Goal: Transaction & Acquisition: Purchase product/service

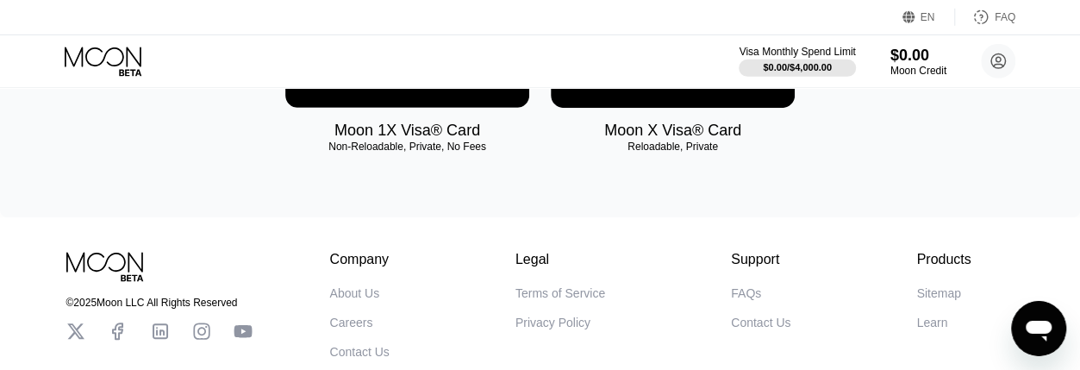
scroll to position [260, 0]
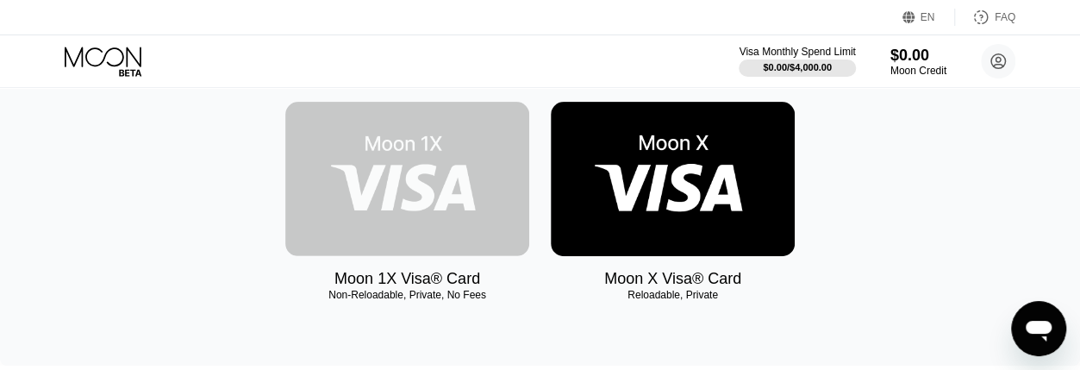
click at [383, 155] on img at bounding box center [407, 179] width 244 height 154
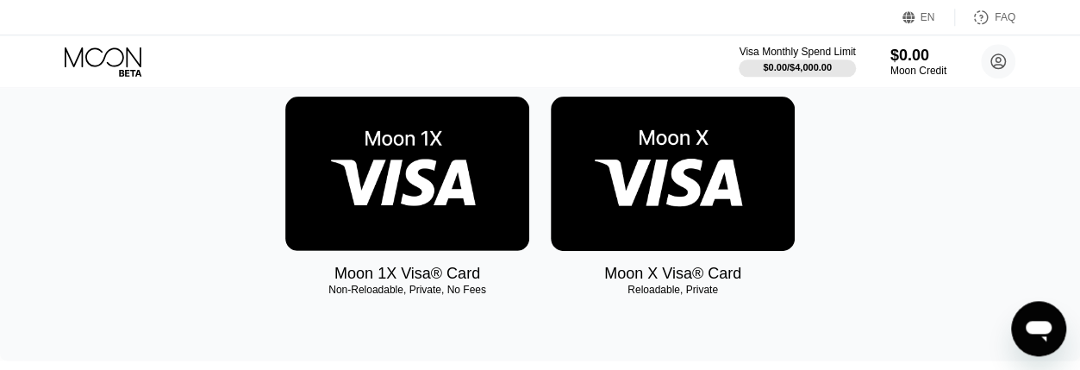
scroll to position [269, 0]
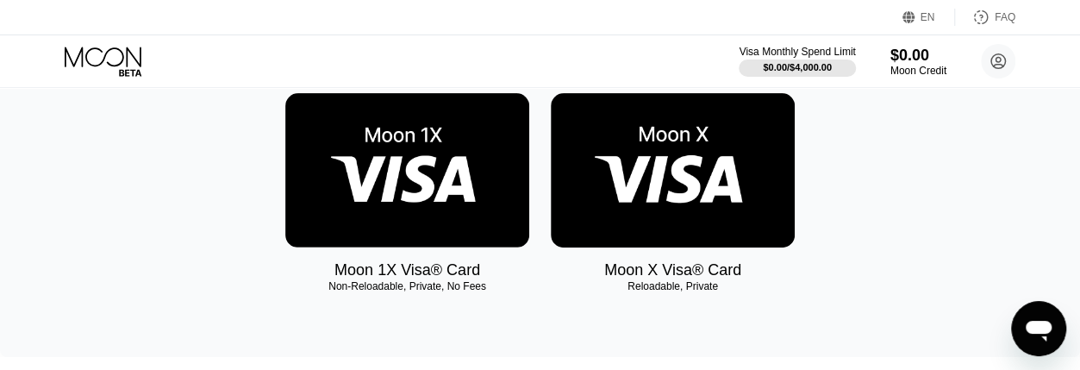
click at [710, 201] on img at bounding box center [673, 170] width 244 height 154
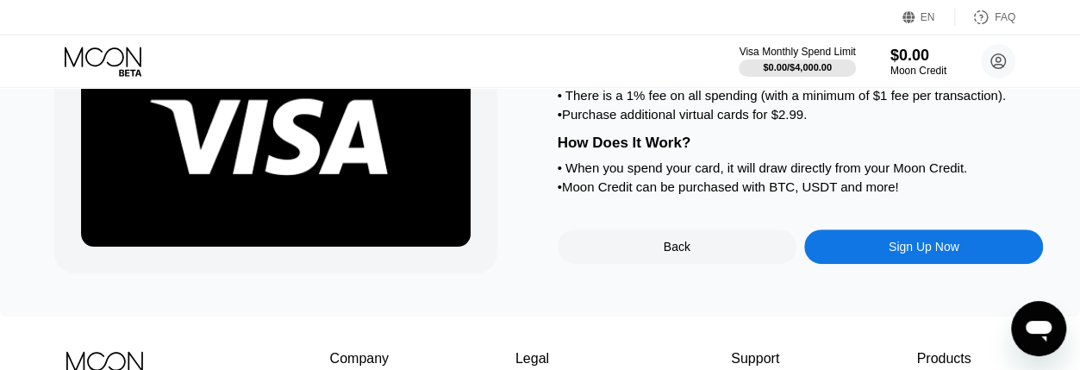
scroll to position [179, 0]
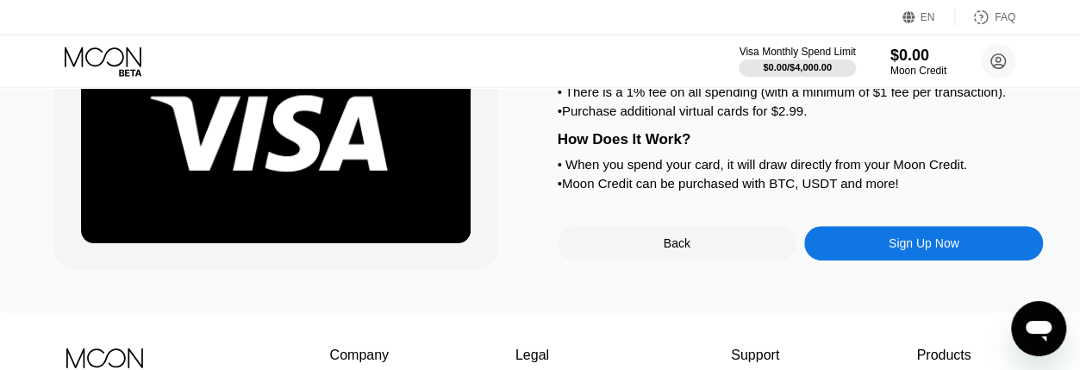
click at [873, 260] on div "Sign Up Now" at bounding box center [923, 243] width 239 height 34
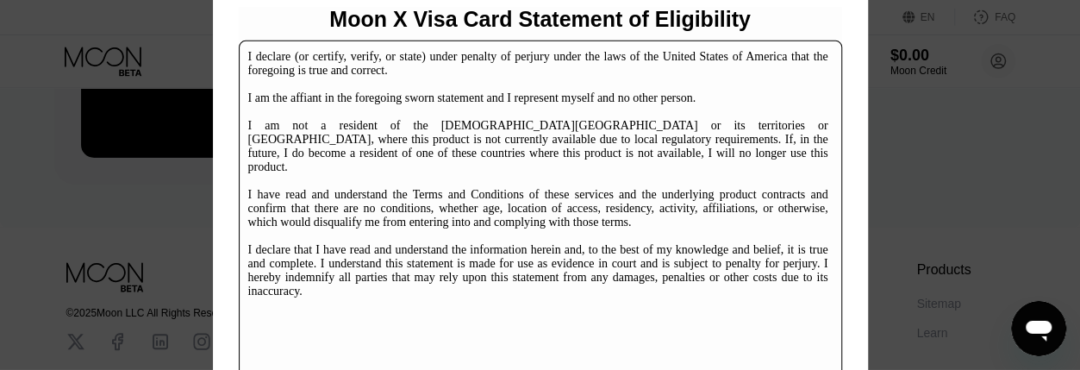
scroll to position [269, 0]
click at [734, 192] on div "I declare (or certify, verify, or state) under penalty of perjury under the law…" at bounding box center [538, 174] width 580 height 248
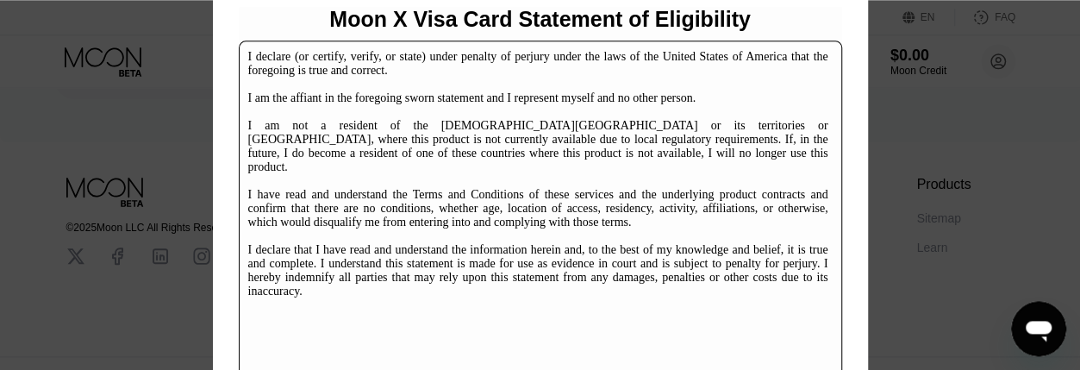
scroll to position [386, 0]
click at [659, 246] on div "I declare (or certify, verify, or state) under penalty of perjury under the law…" at bounding box center [538, 174] width 580 height 248
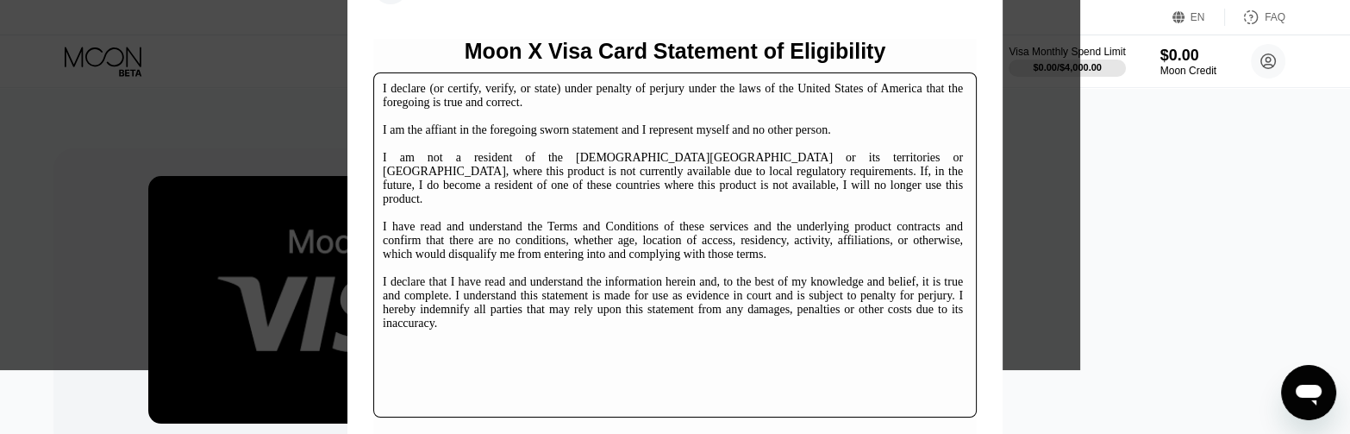
scroll to position [91, 0]
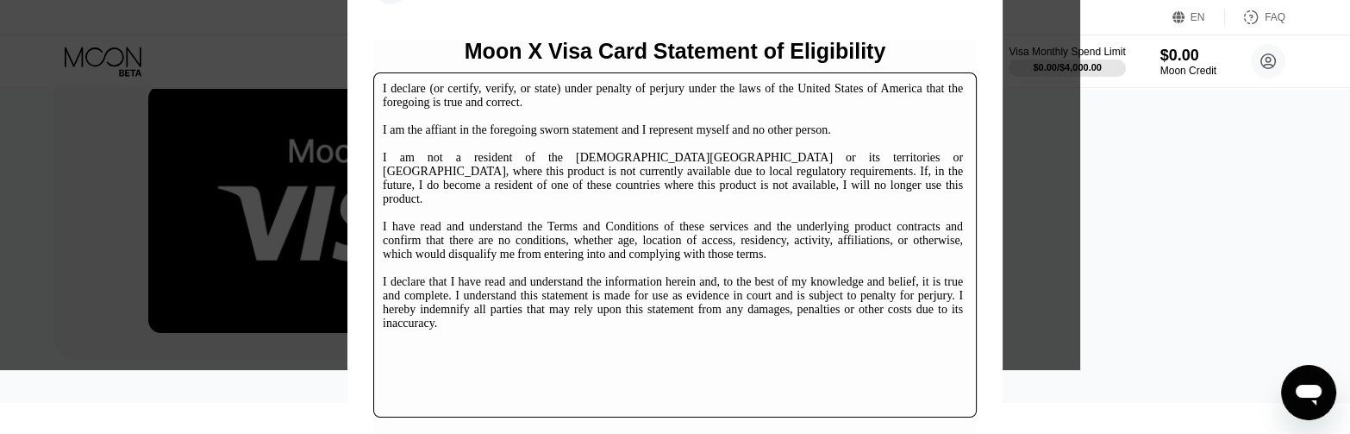
drag, startPoint x: 959, startPoint y: 203, endPoint x: 959, endPoint y: 286, distance: 82.8
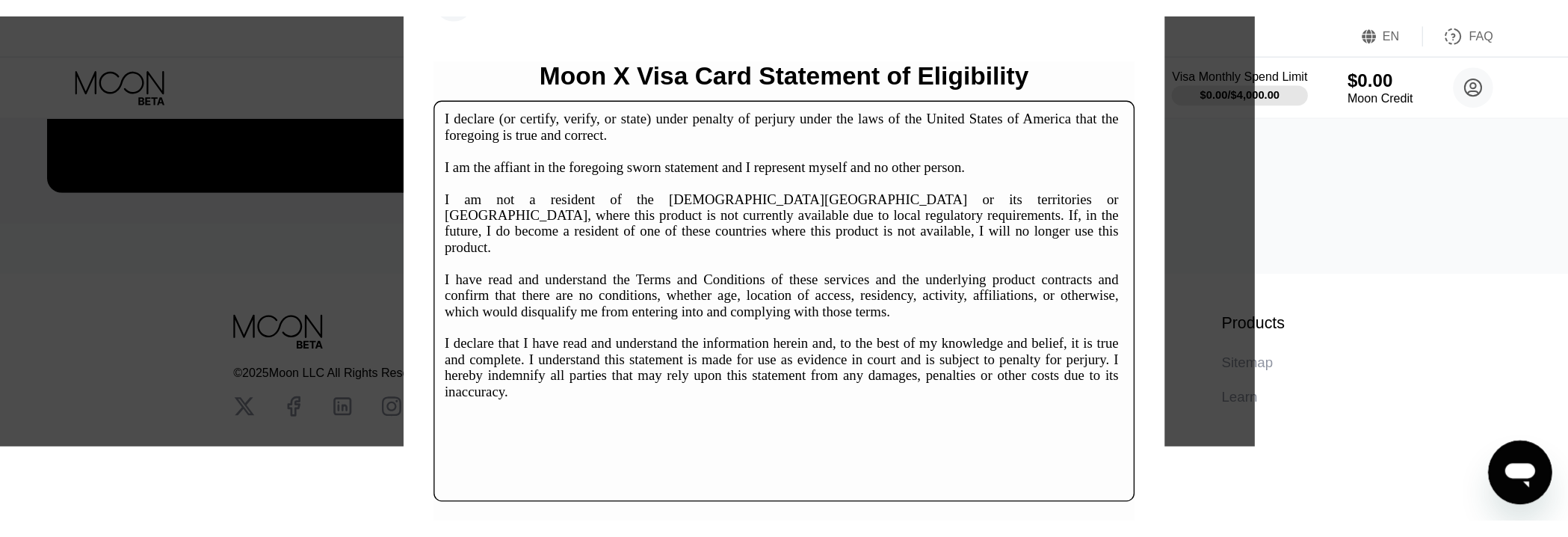
scroll to position [0, 0]
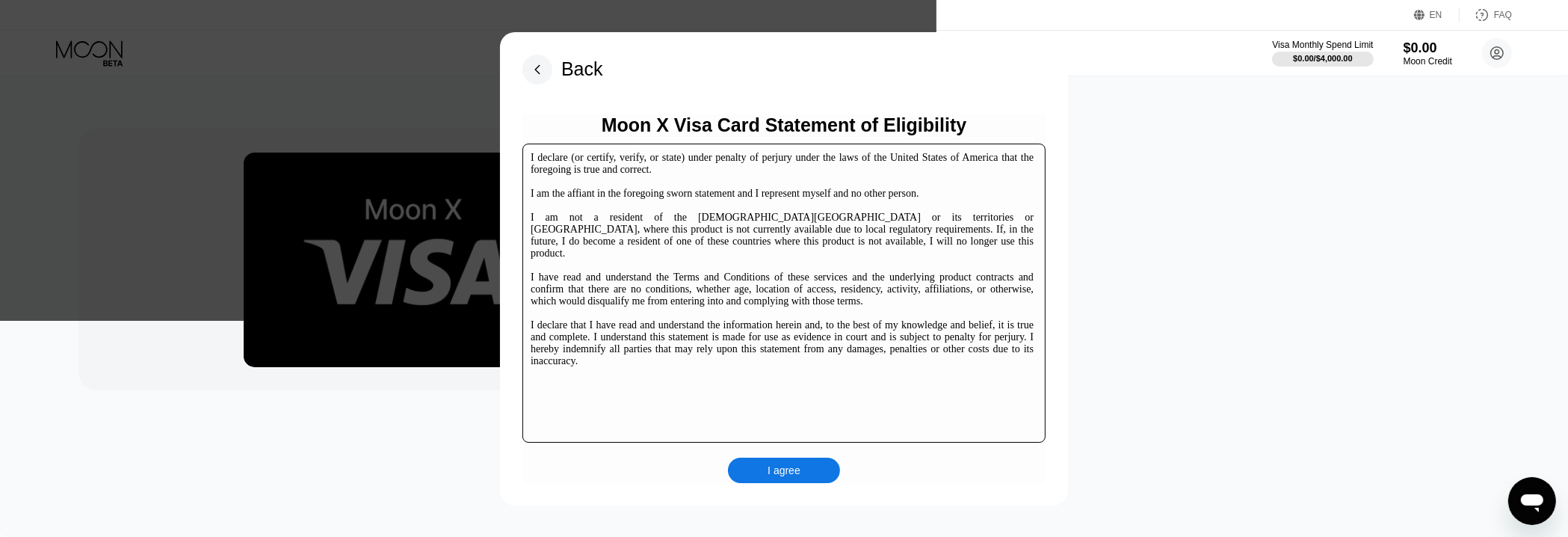
click at [791, 320] on div "I agree" at bounding box center [784, 470] width 33 height 14
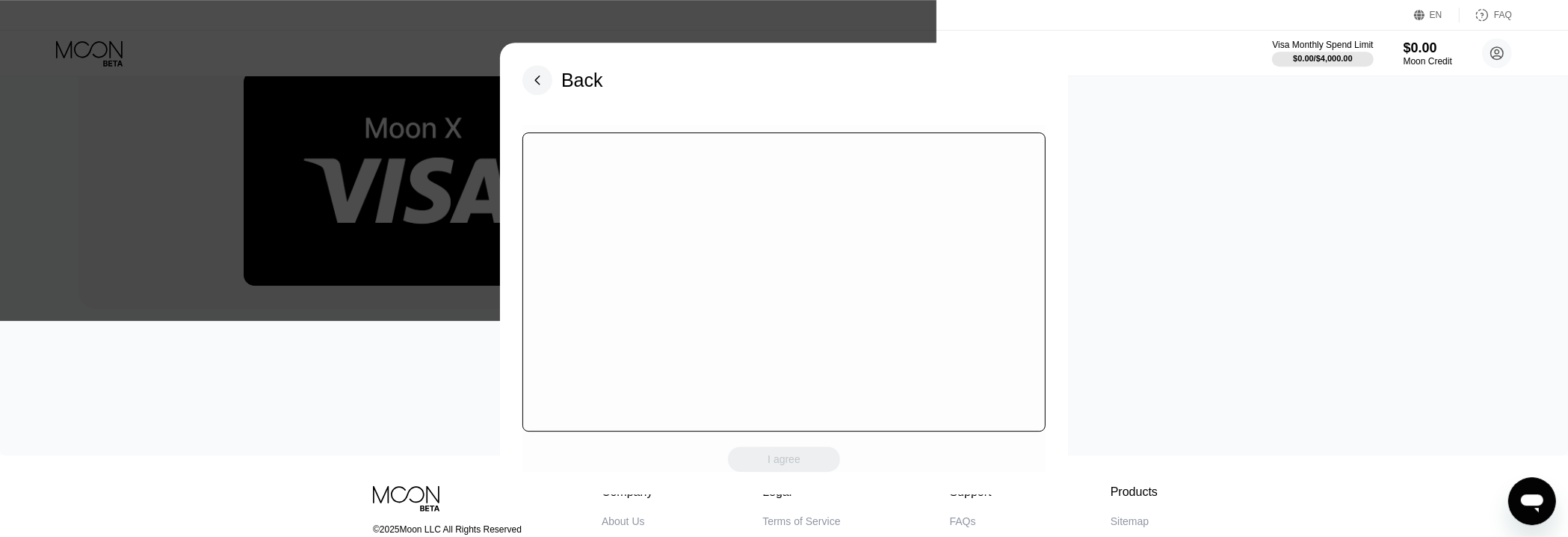
scroll to position [160, 0]
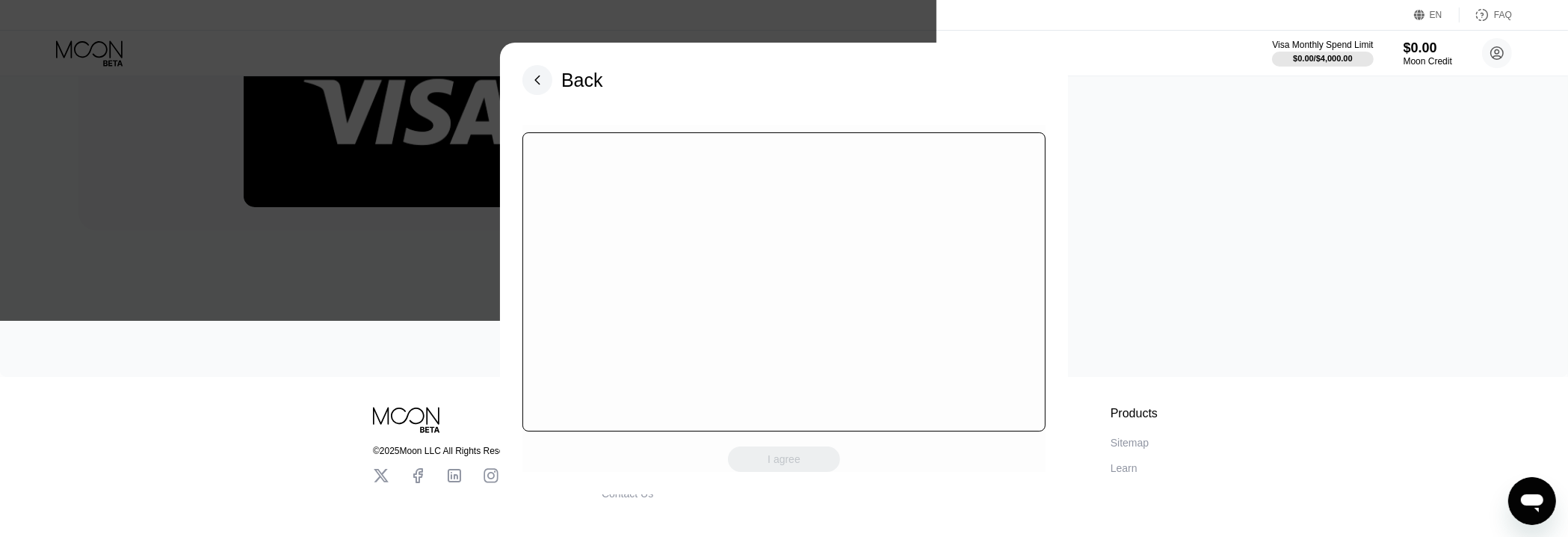
click at [534, 74] on rect at bounding box center [537, 80] width 29 height 29
click at [794, 320] on div "I agree" at bounding box center [784, 459] width 112 height 25
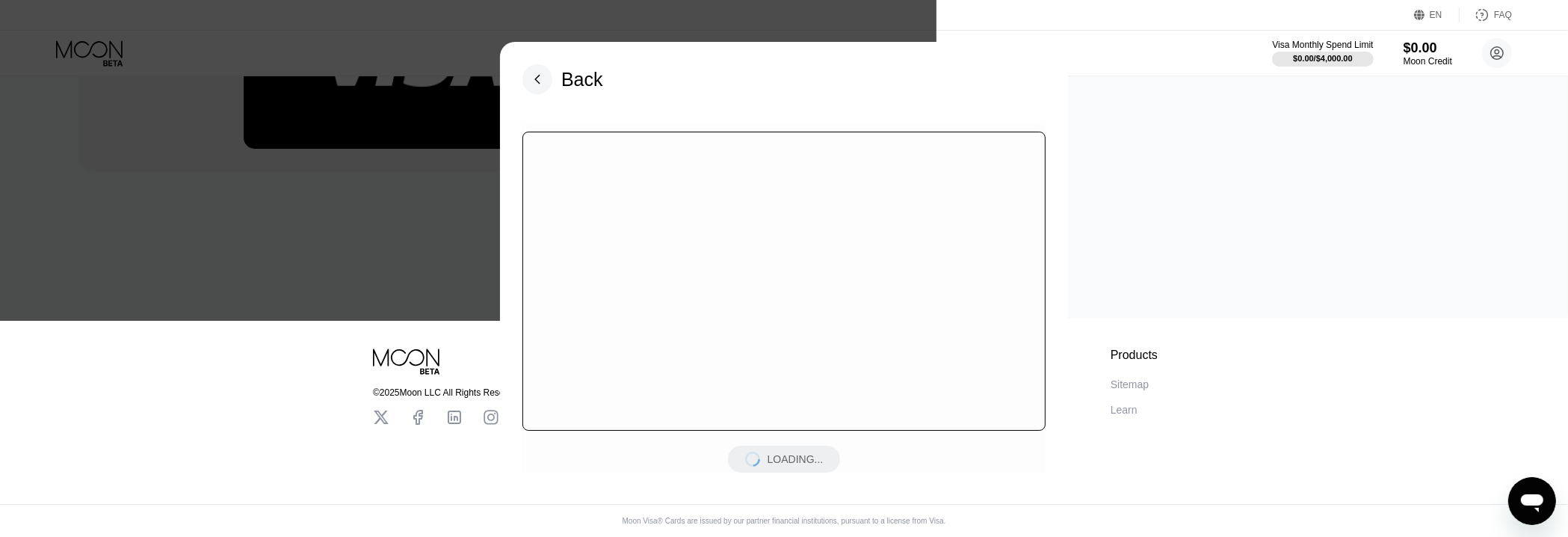
click at [539, 74] on rect at bounding box center [537, 79] width 29 height 29
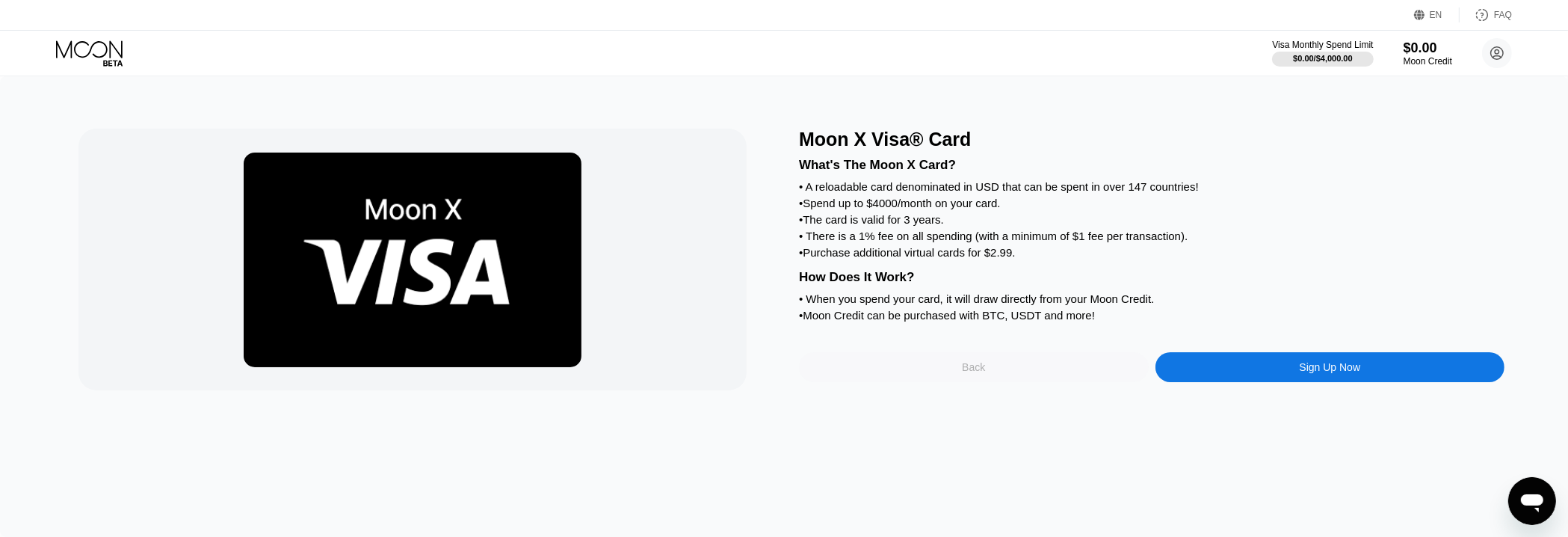
click at [935, 320] on div "Back" at bounding box center [973, 367] width 349 height 29
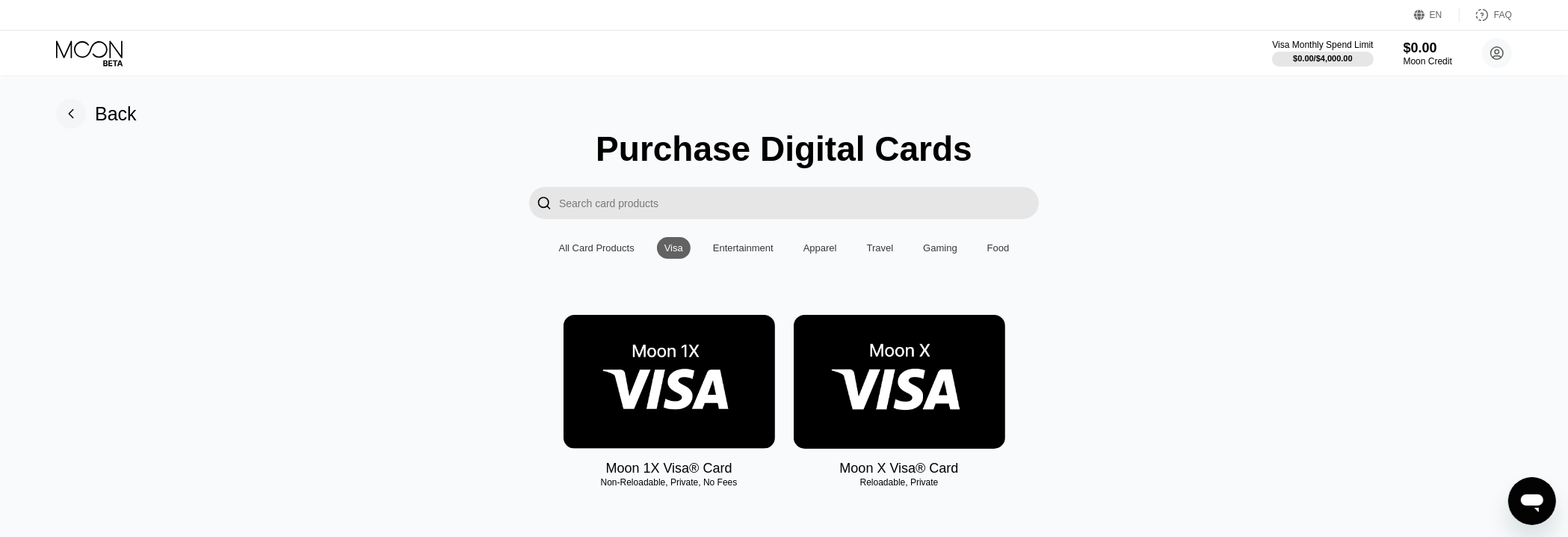
click at [591, 205] on input "Search card products" at bounding box center [798, 203] width 479 height 32
click at [481, 173] on div "Purchase Digital Cards  All Card Products Visa Entertainment Apparel Travel Ga…" at bounding box center [784, 317] width 1523 height 377
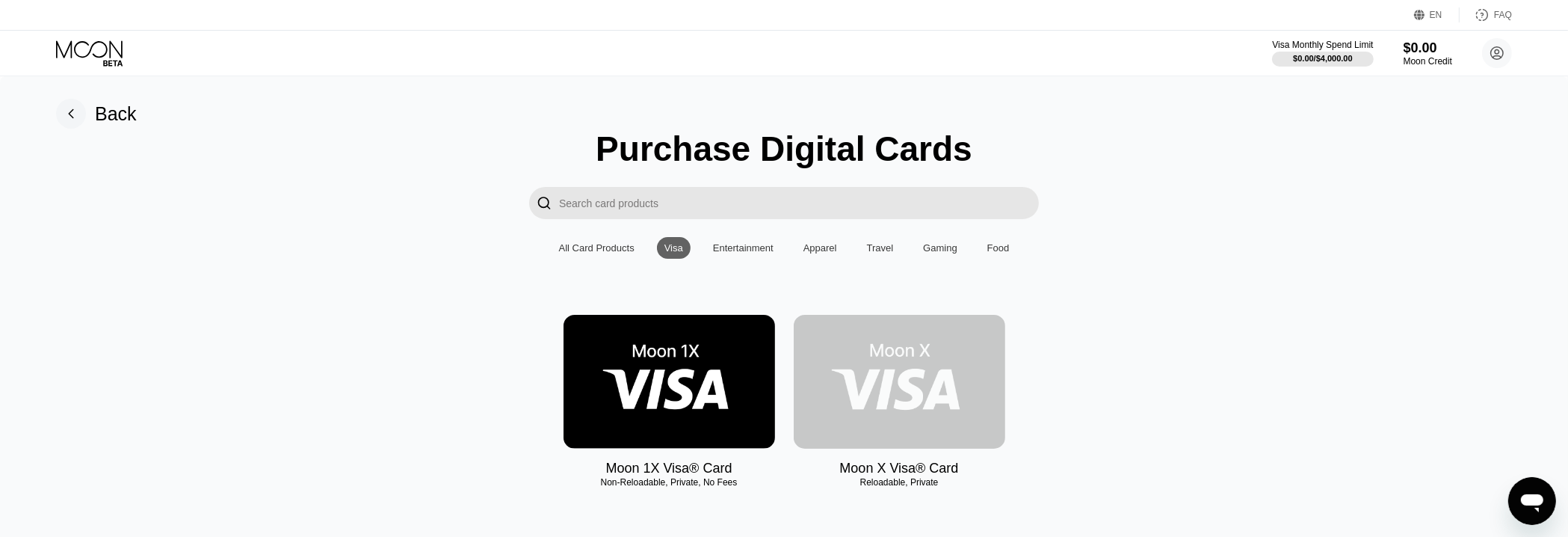
click at [887, 320] on img at bounding box center [899, 382] width 211 height 134
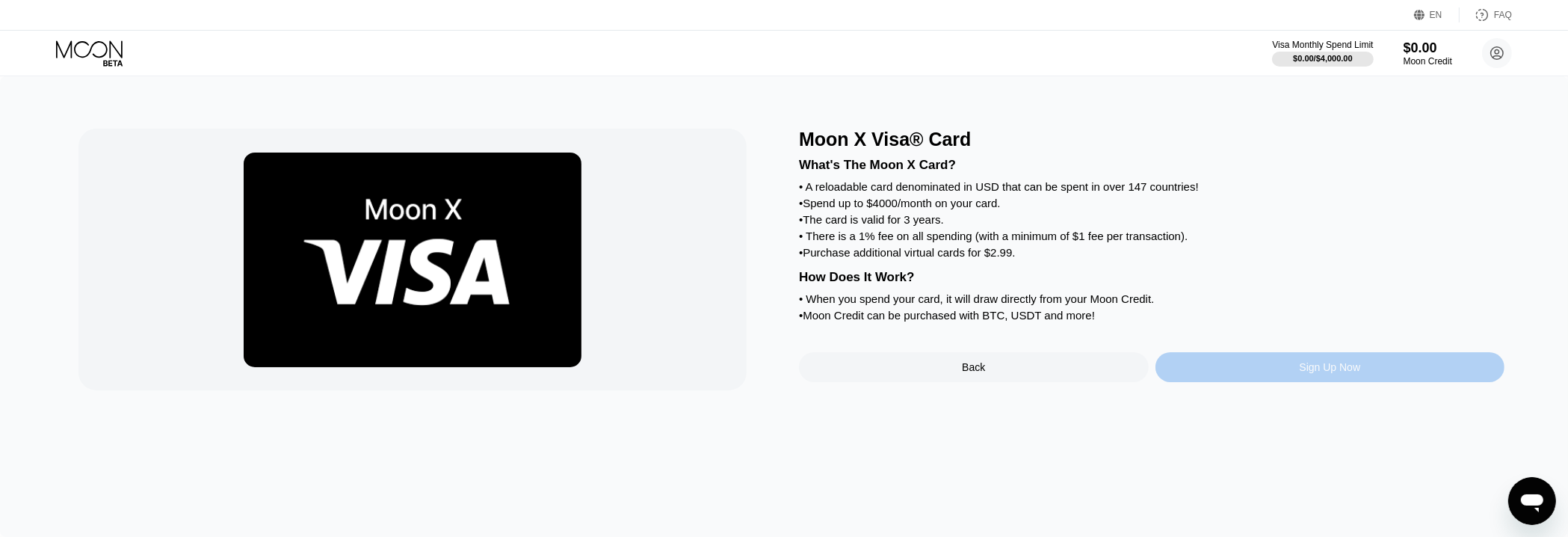
click at [935, 320] on div "Sign Up Now" at bounding box center [1330, 367] width 349 height 29
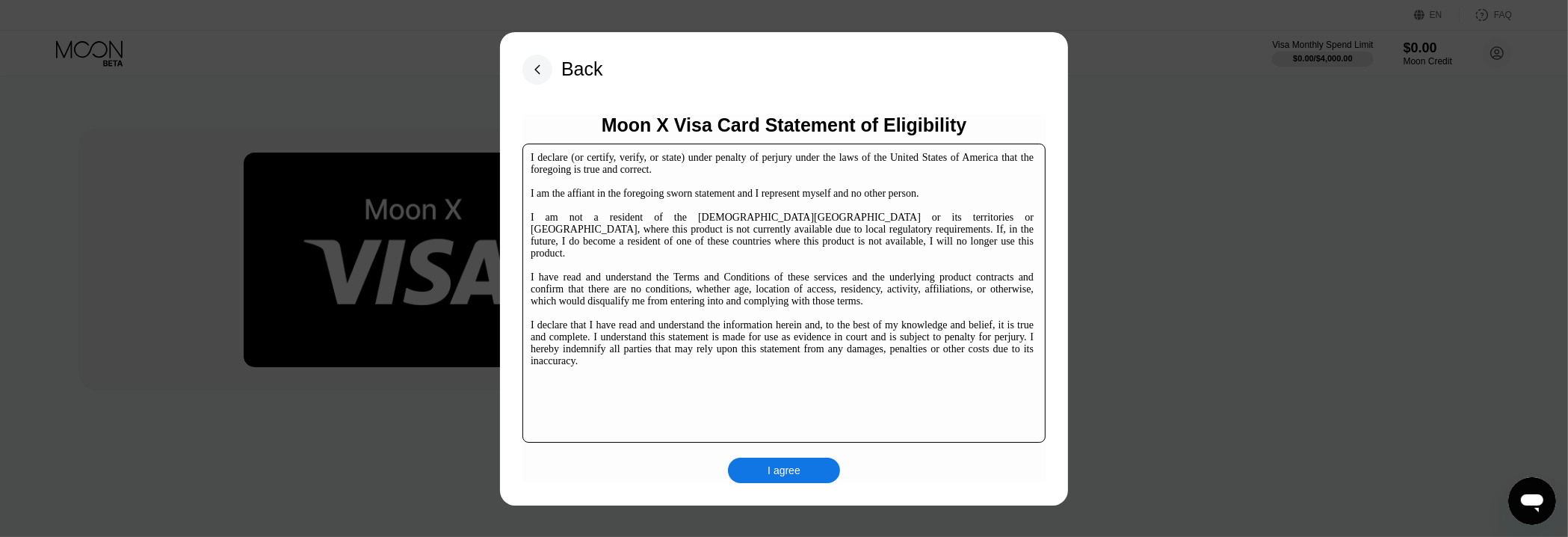
click at [807, 320] on div "I agree" at bounding box center [784, 470] width 112 height 25
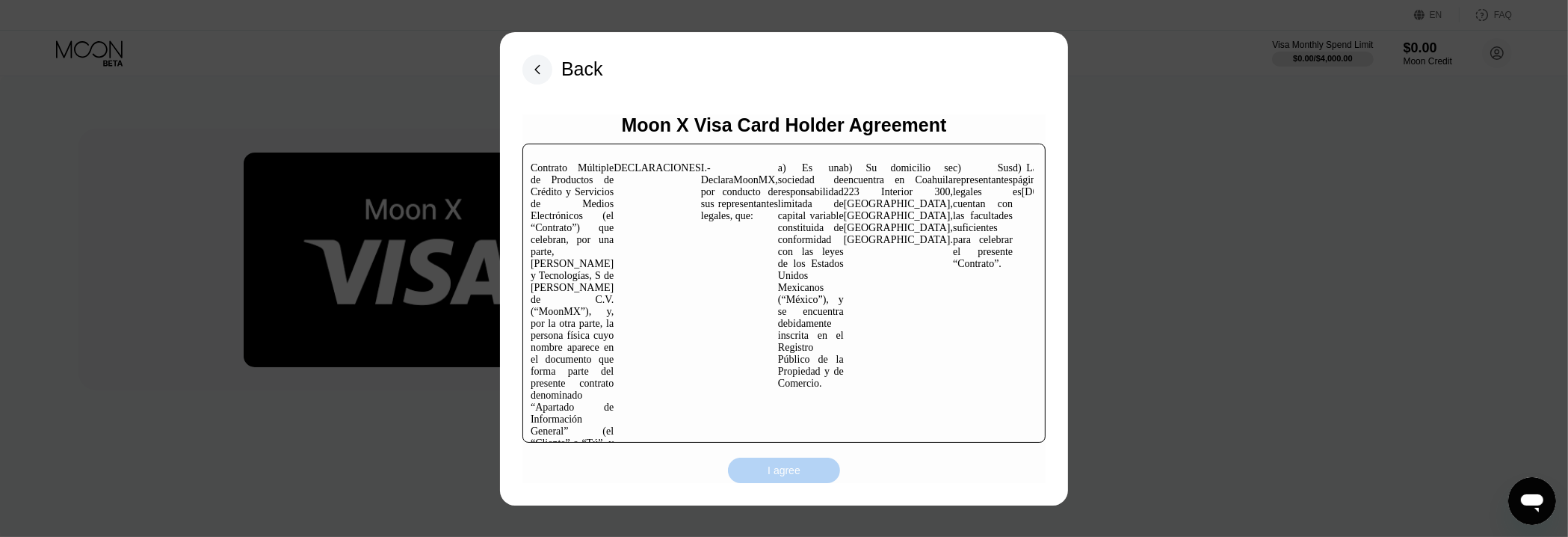
click at [758, 320] on div "I agree" at bounding box center [784, 470] width 112 height 25
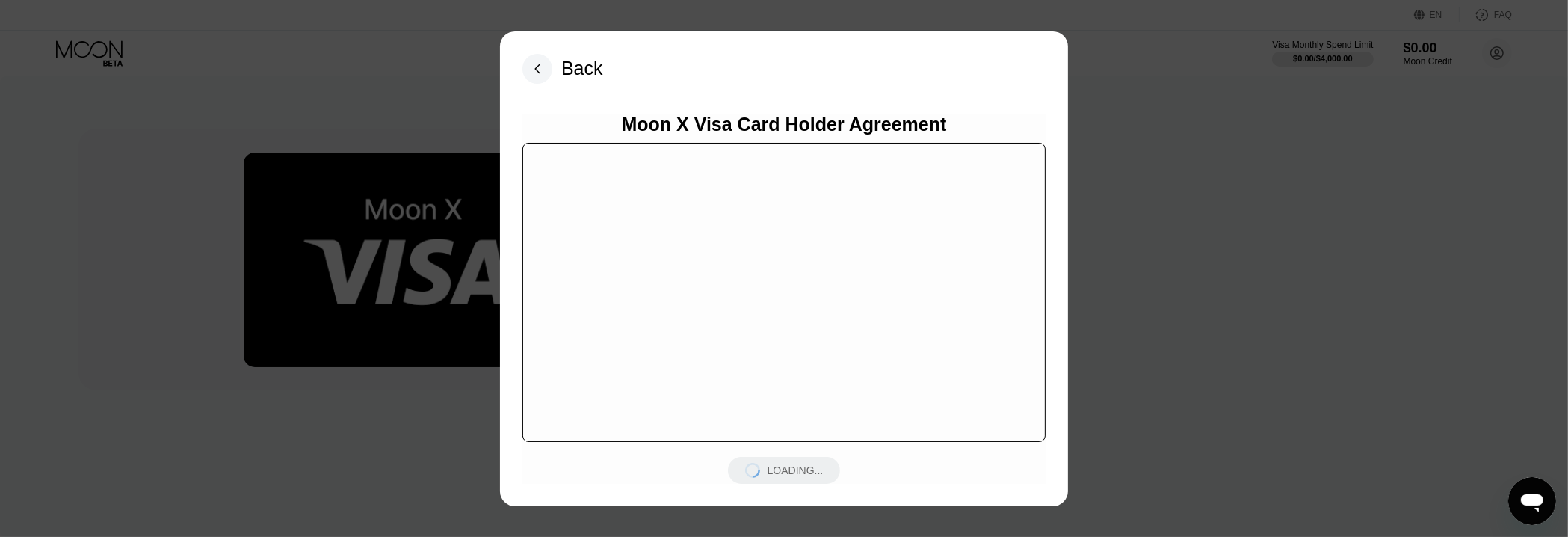
scroll to position [2596, 0]
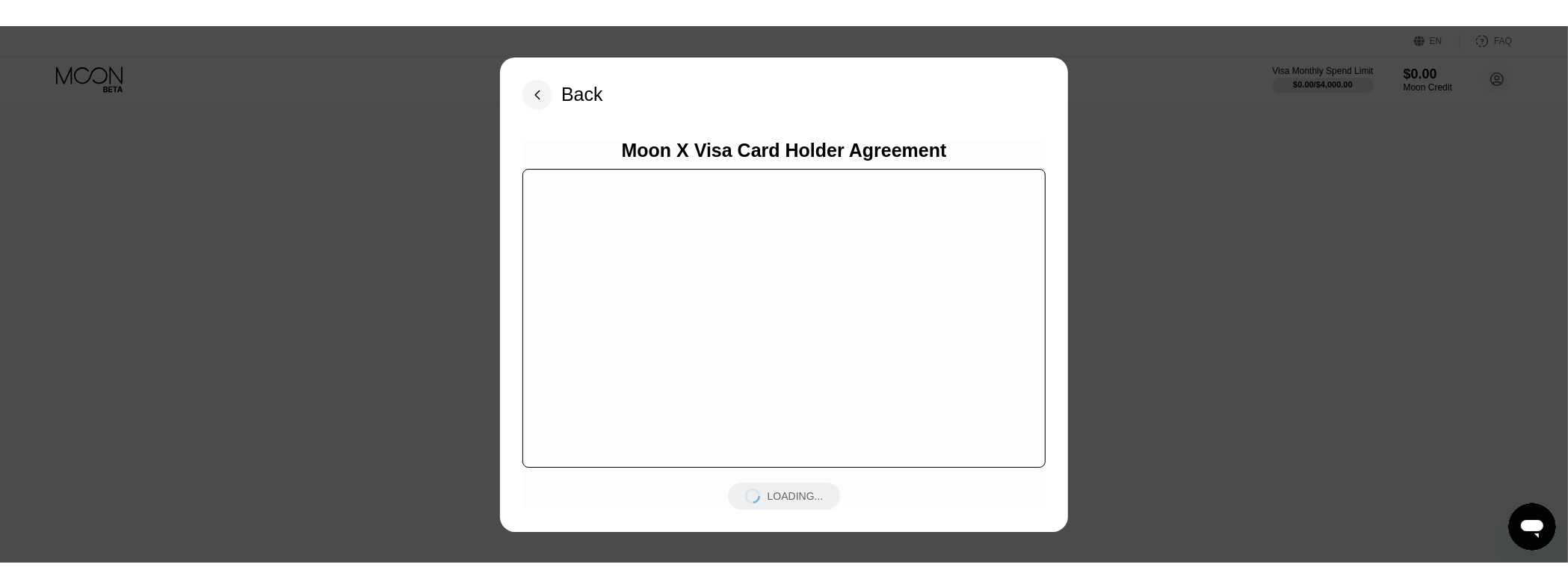
scroll to position [9350, 0]
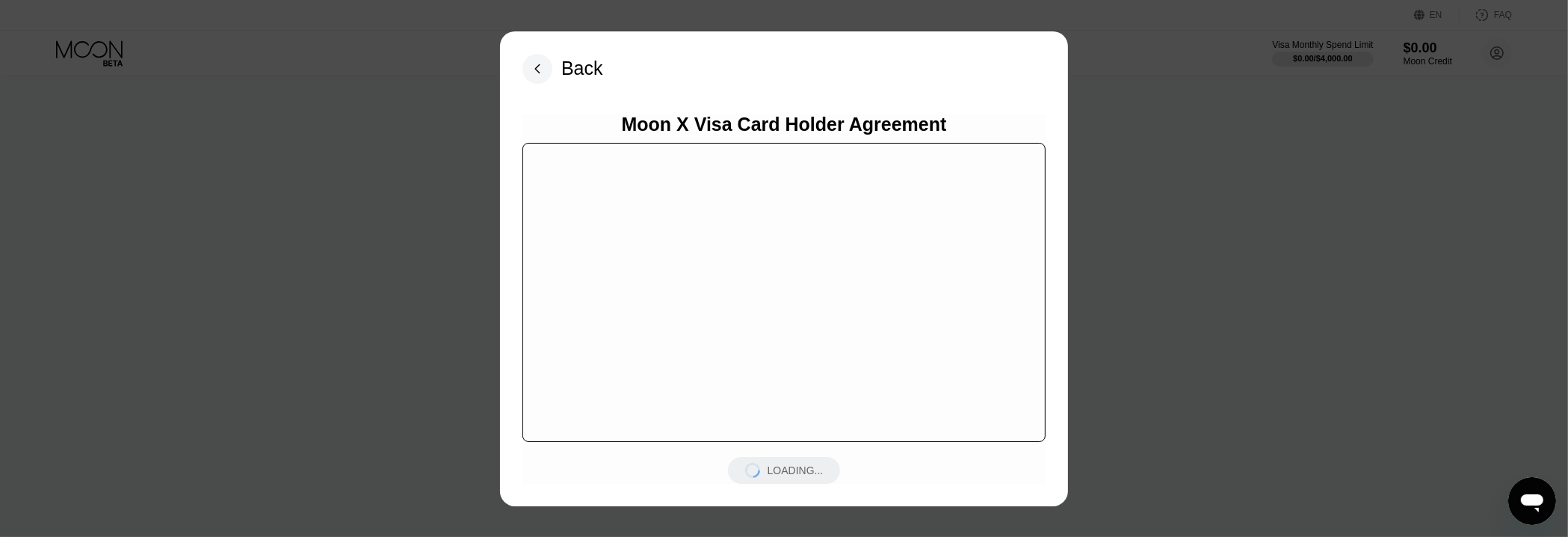
click at [771, 320] on div "LOADING..." at bounding box center [784, 470] width 112 height 27
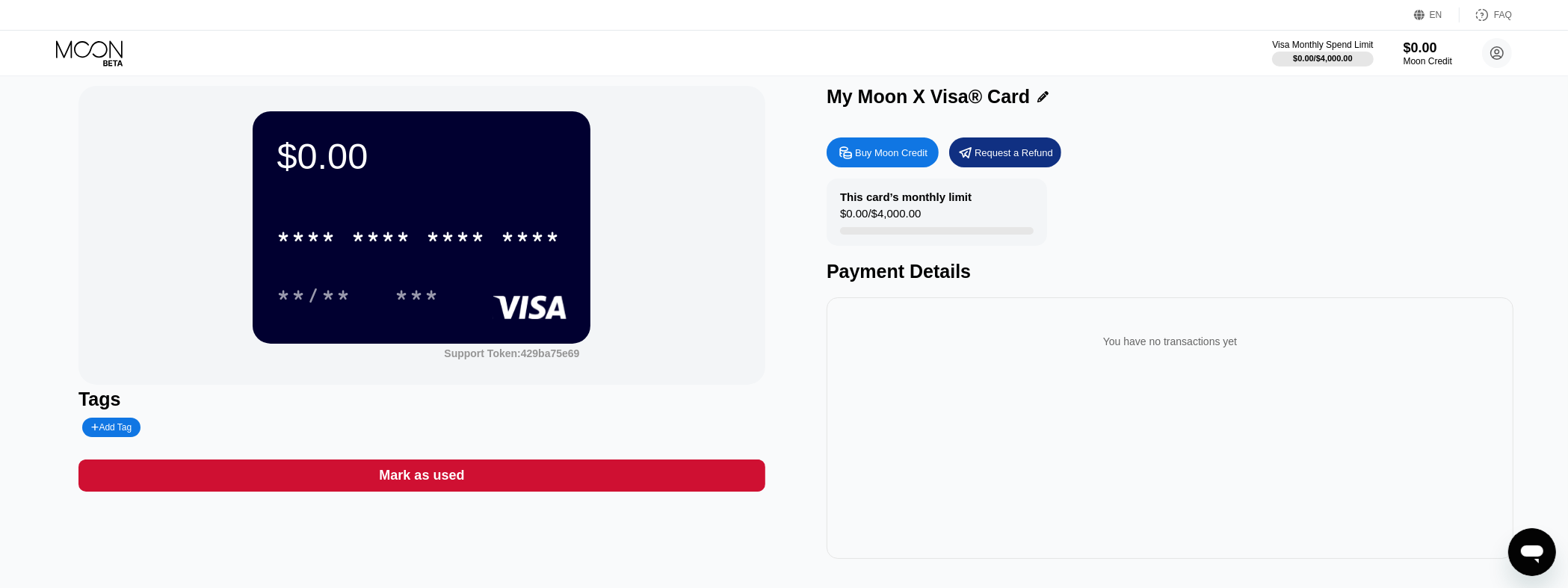
scroll to position [0, 0]
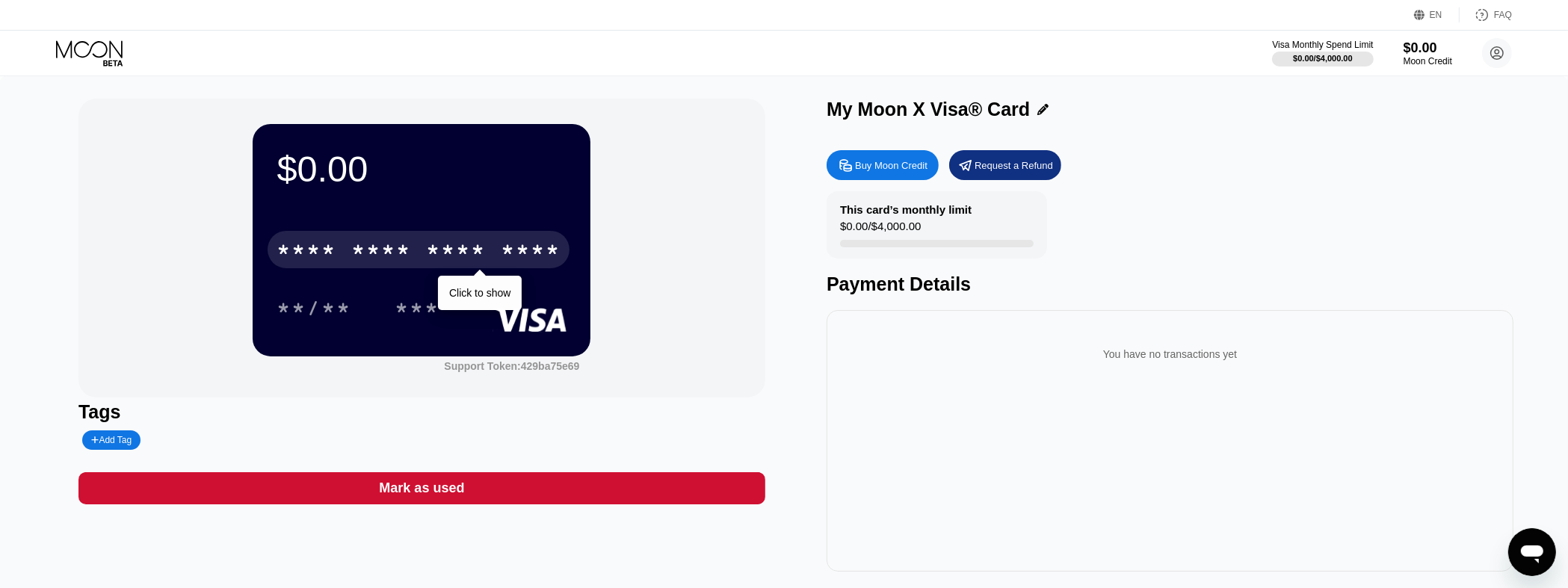
click at [477, 251] on div "* * * *" at bounding box center [455, 252] width 60 height 24
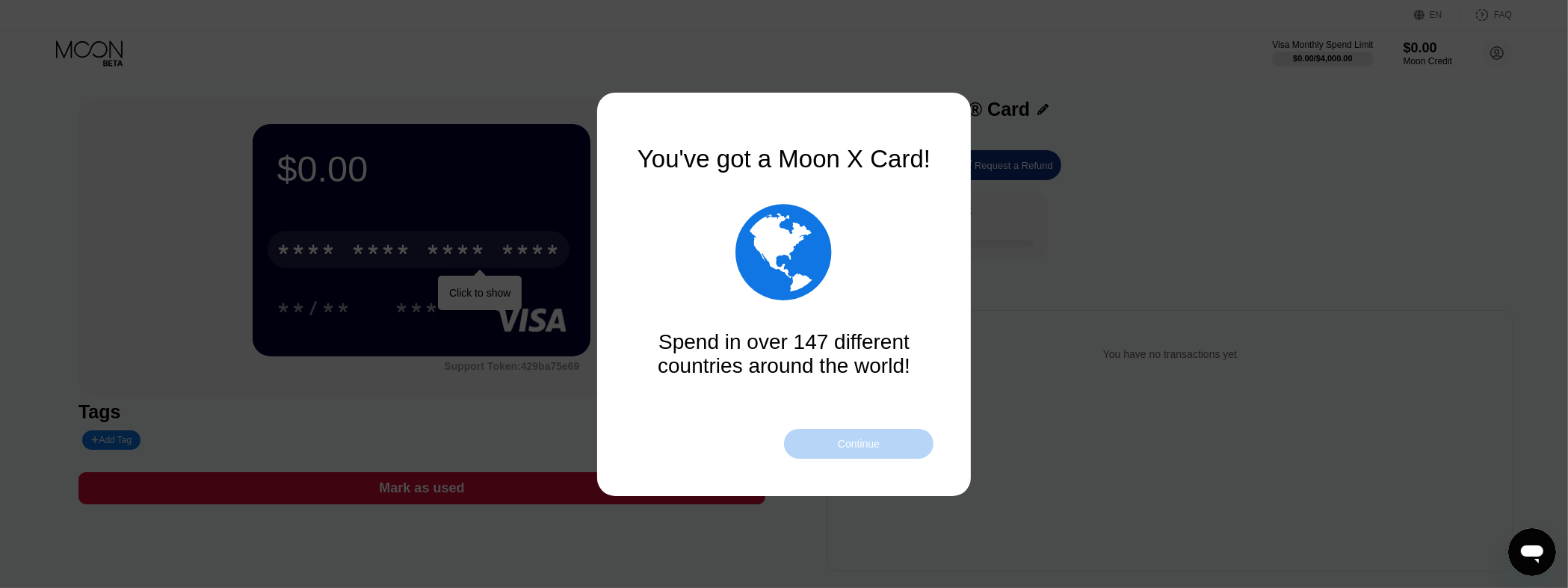
click at [838, 320] on div "Continue" at bounding box center [858, 444] width 42 height 12
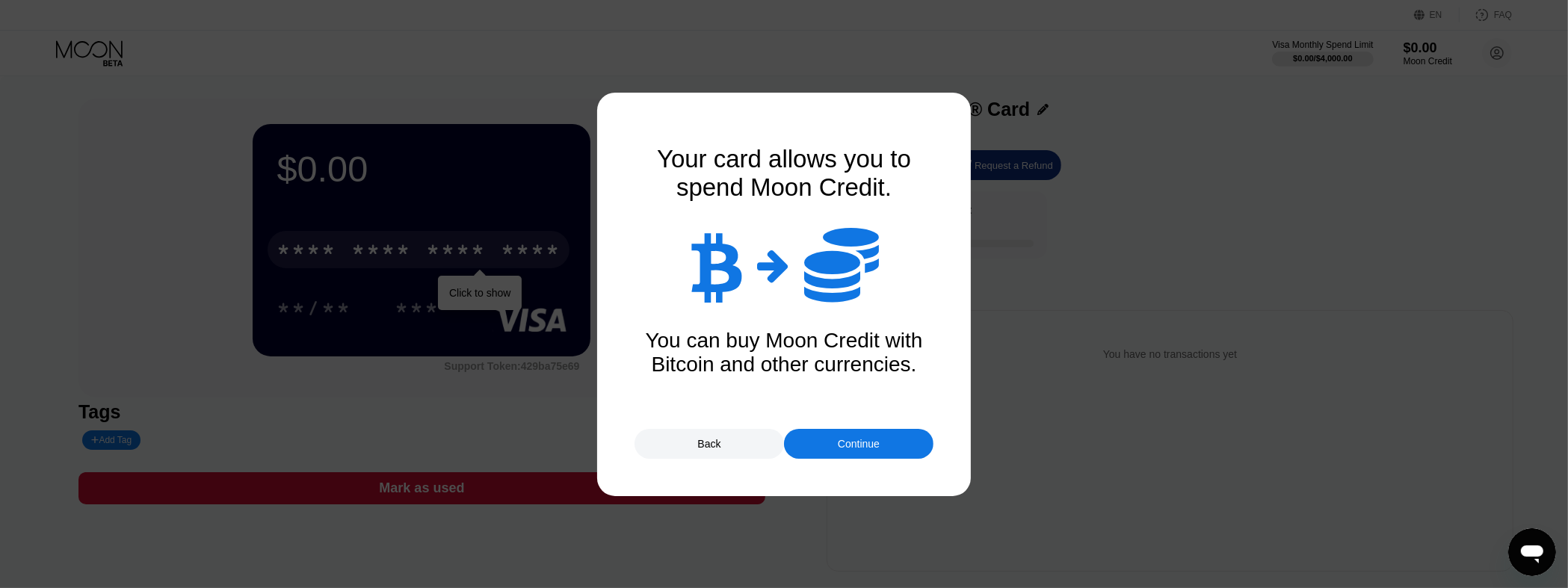
click at [838, 320] on div "Continue" at bounding box center [858, 444] width 42 height 12
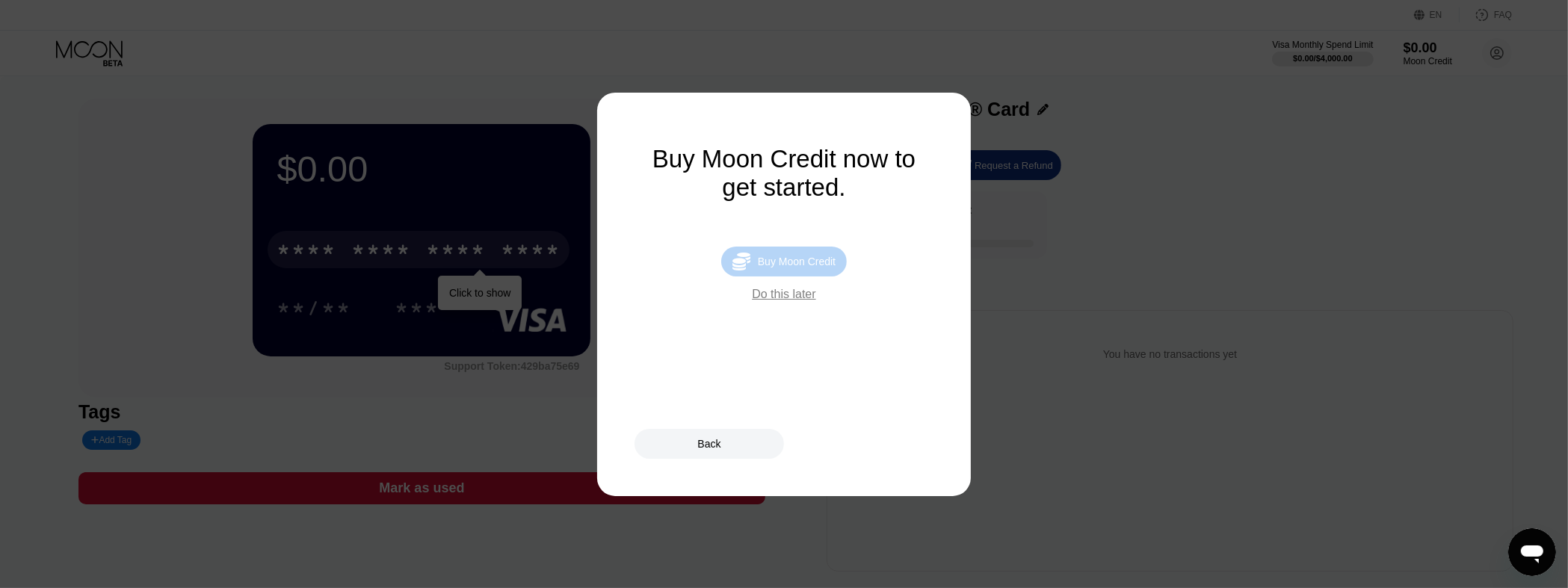
click at [802, 268] on div "Buy Moon Credit" at bounding box center [797, 262] width 78 height 12
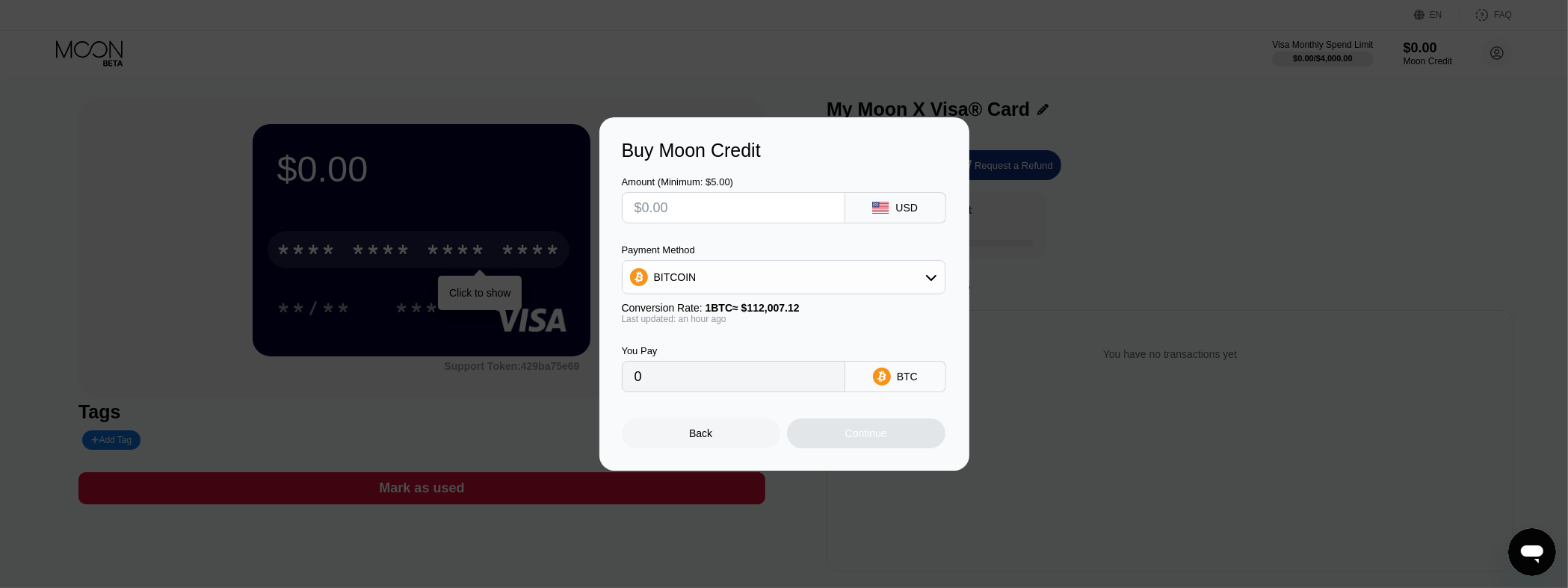
click at [791, 206] on input "text" at bounding box center [733, 207] width 198 height 29
click at [844, 284] on div "BITCOIN" at bounding box center [784, 278] width 322 height 29
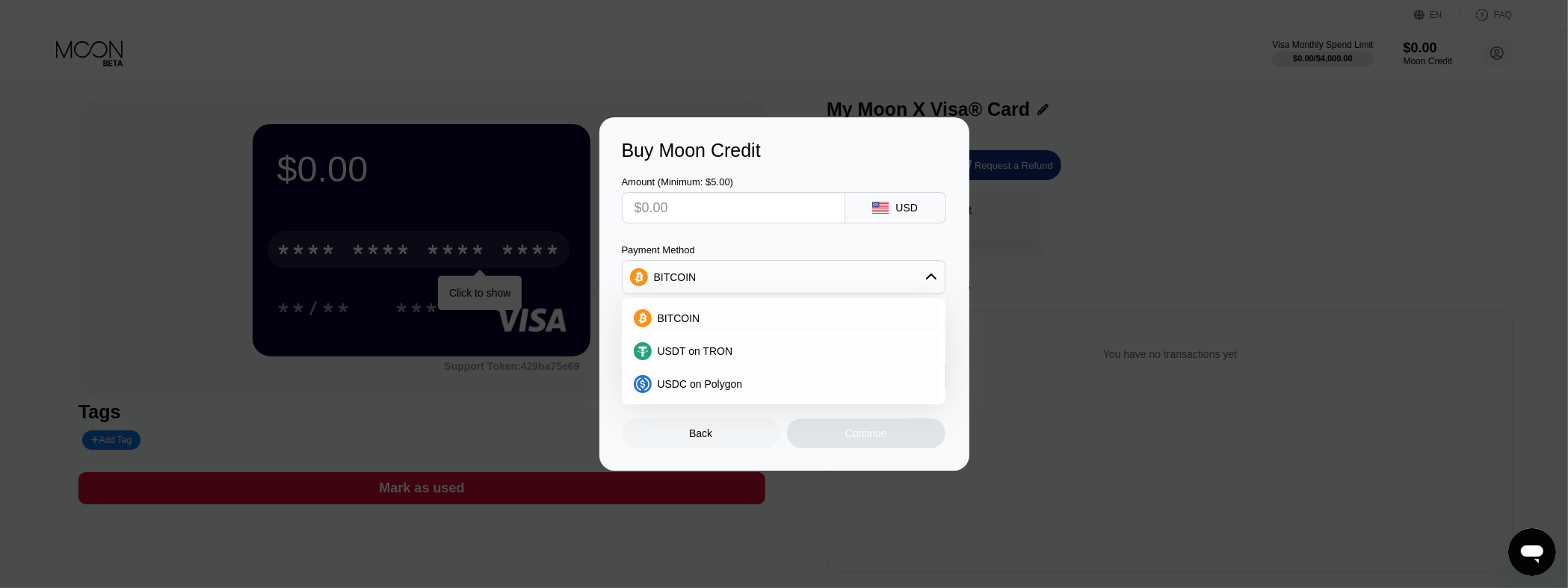
click at [844, 284] on div "BITCOIN" at bounding box center [784, 278] width 322 height 29
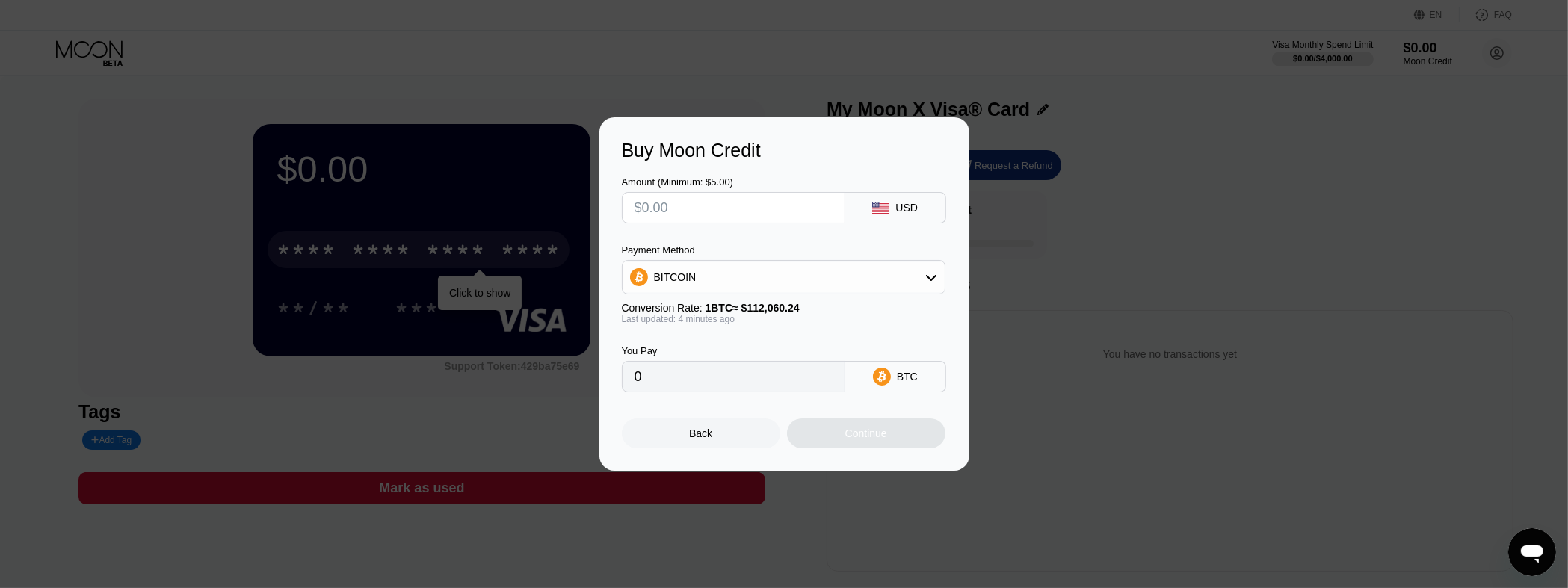
click at [727, 214] on input "text" at bounding box center [733, 207] width 198 height 29
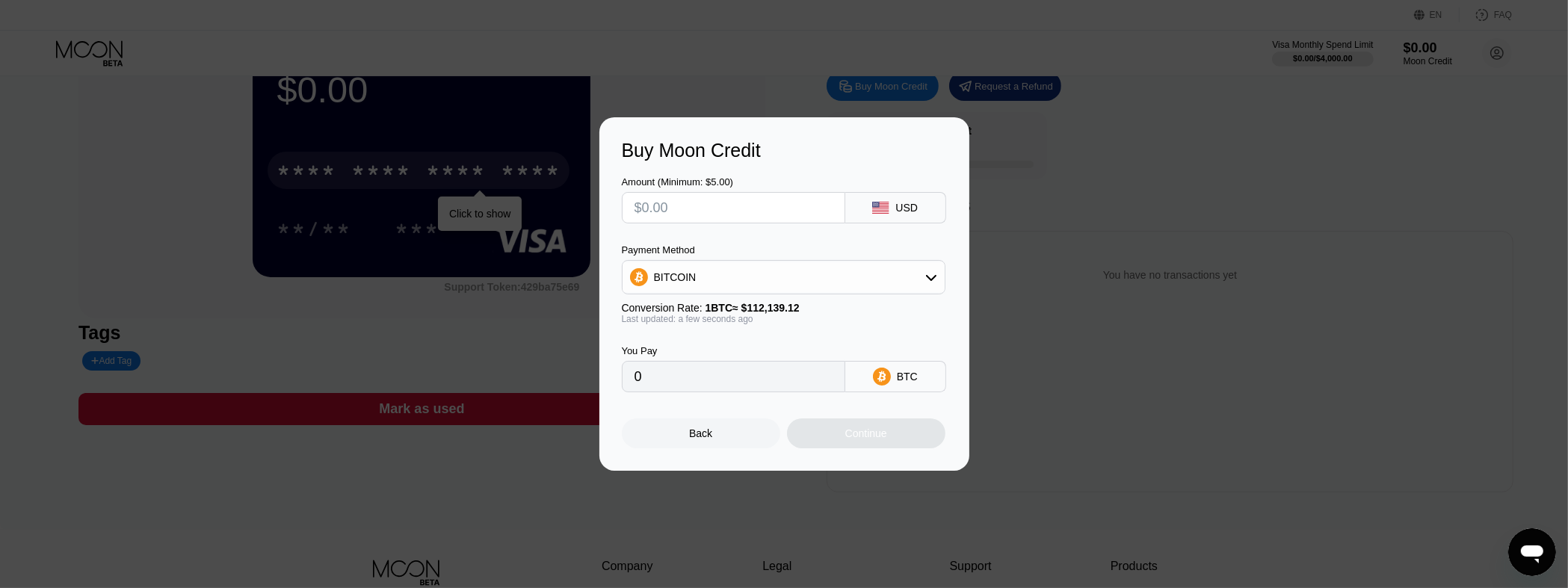
scroll to position [80, 0]
click at [738, 210] on input "text" at bounding box center [733, 207] width 198 height 29
click at [922, 282] on div "BITCOIN" at bounding box center [784, 278] width 322 height 29
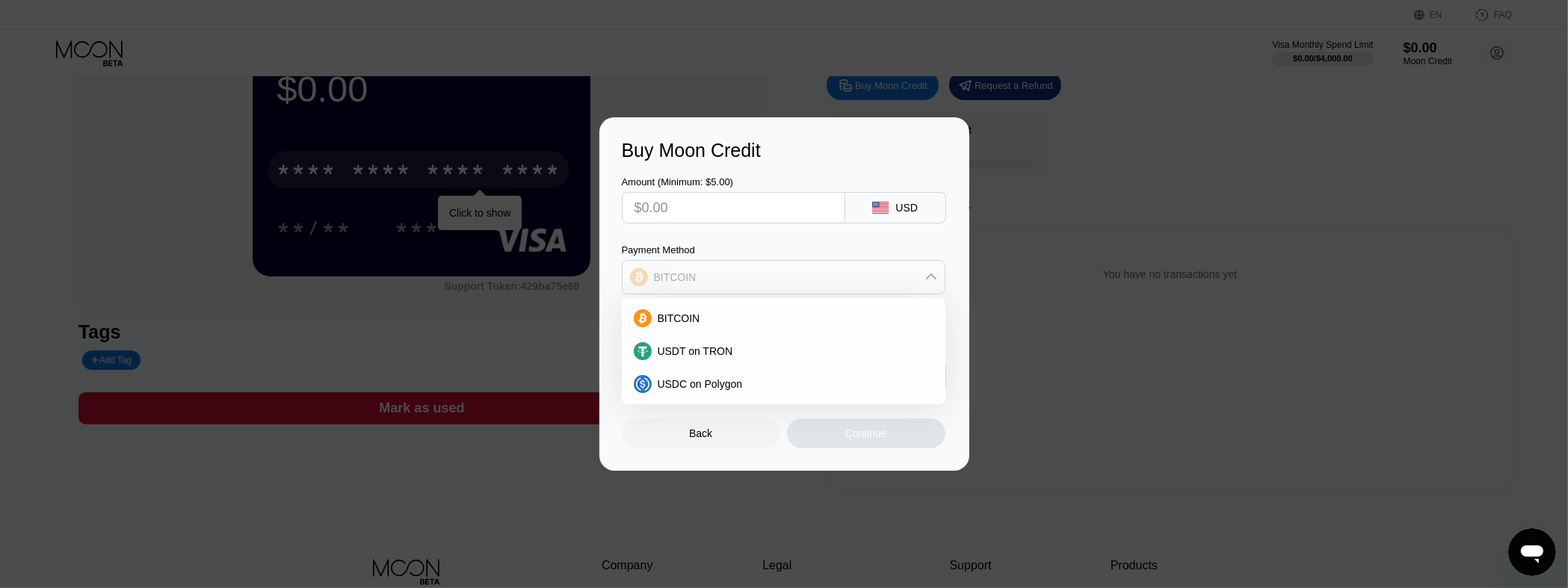
click at [932, 272] on icon at bounding box center [931, 278] width 12 height 12
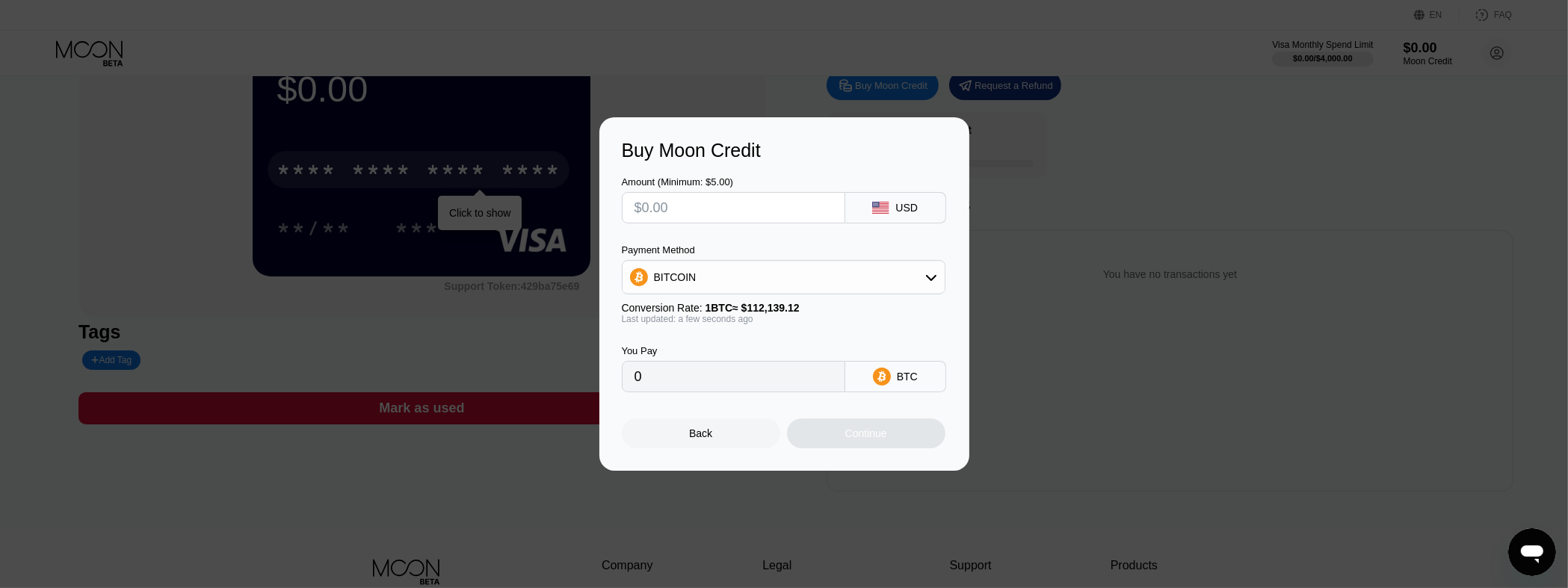
click at [932, 272] on icon at bounding box center [931, 278] width 12 height 12
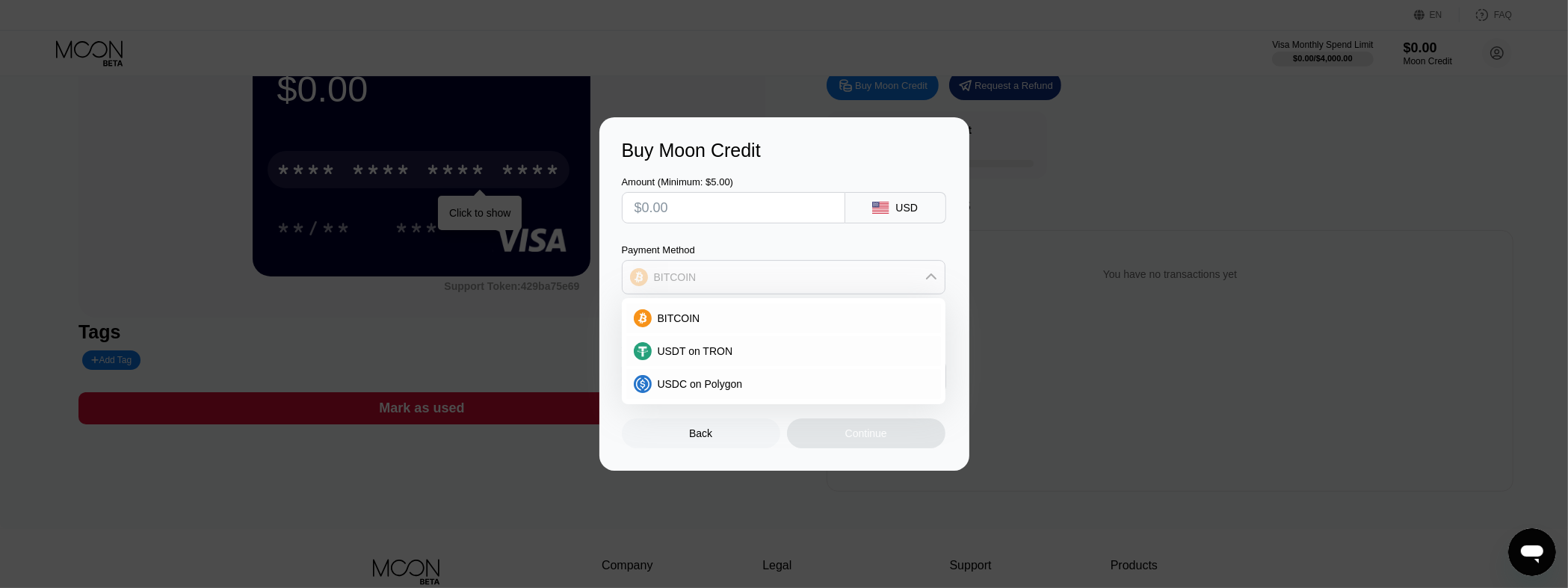
click at [932, 272] on icon at bounding box center [931, 278] width 12 height 12
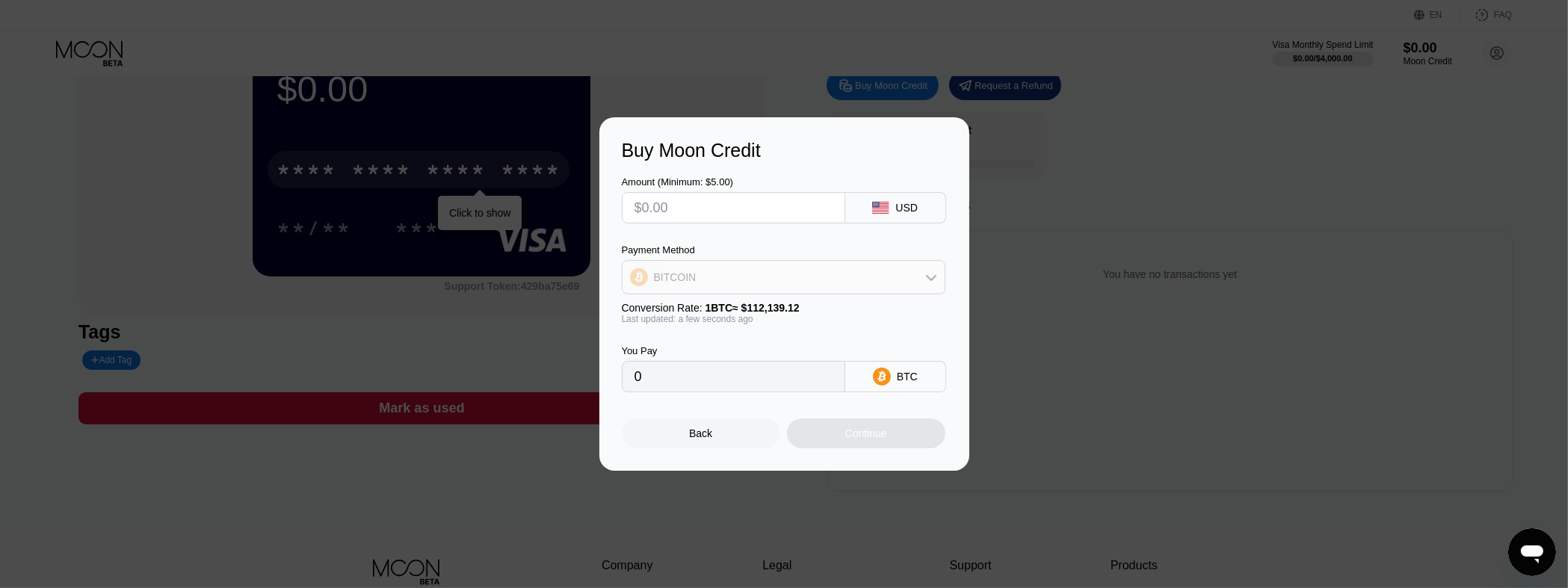
click at [932, 272] on icon at bounding box center [931, 278] width 12 height 12
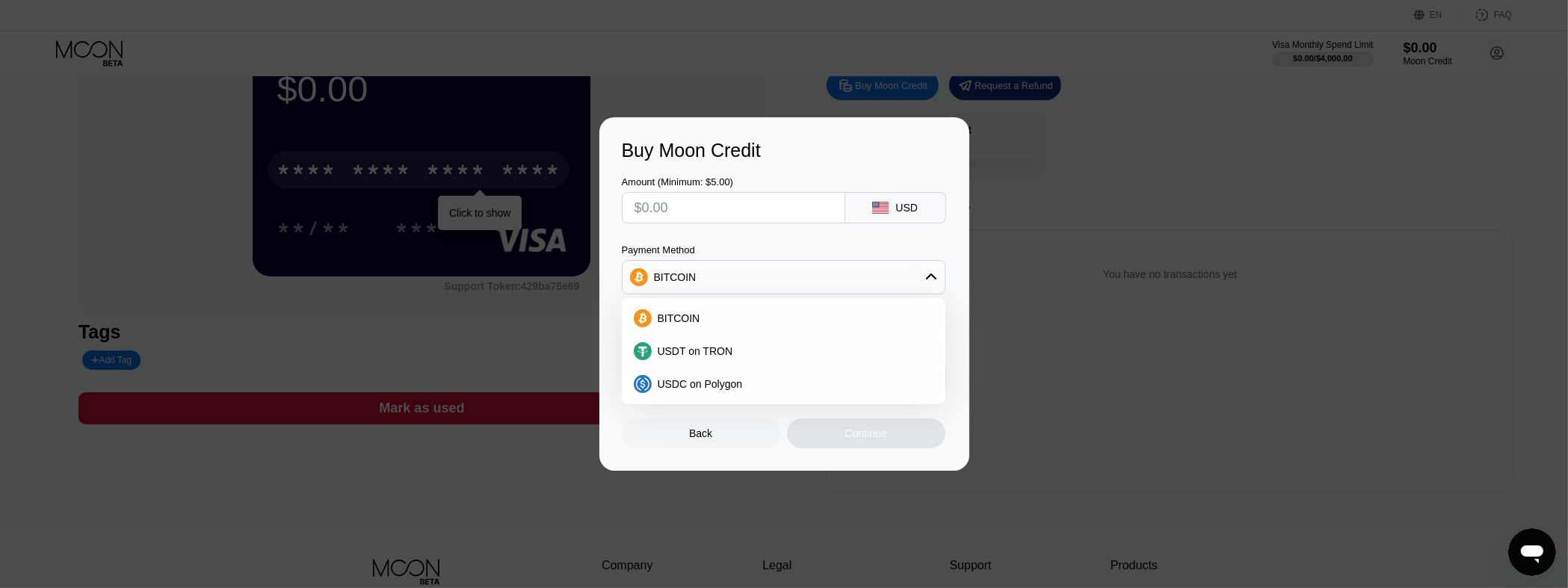
click at [932, 272] on icon at bounding box center [931, 278] width 12 height 12
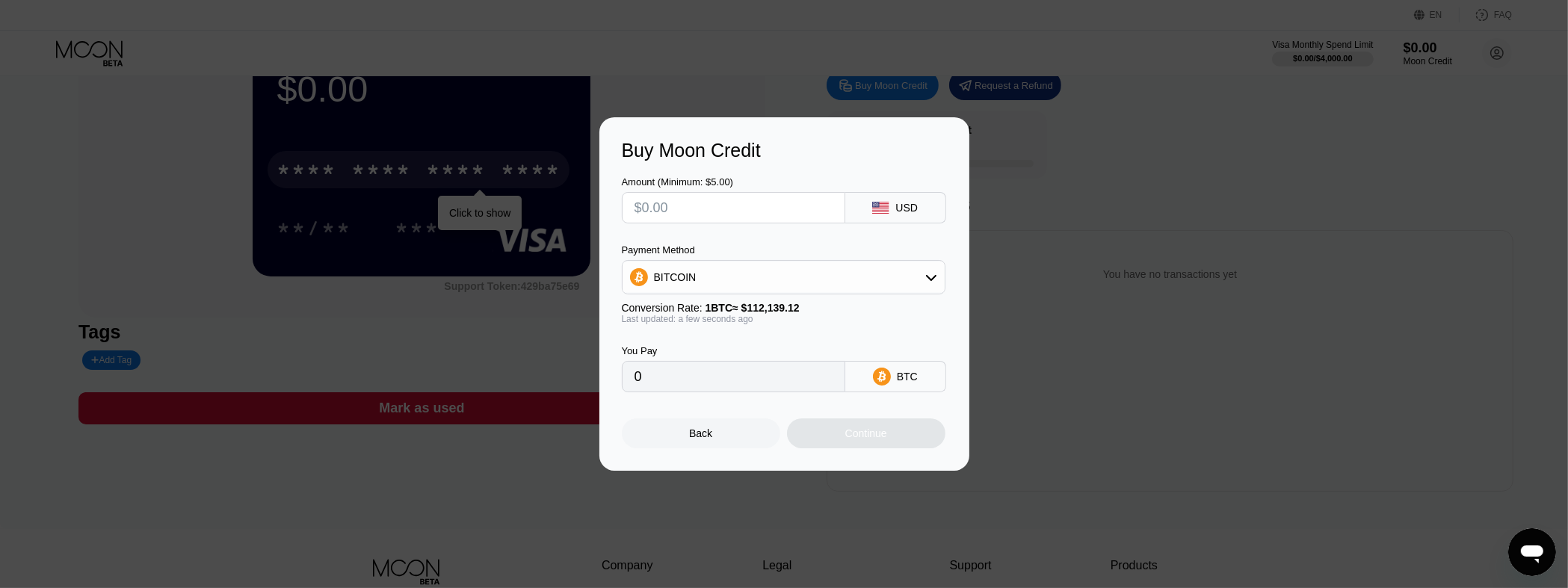
click at [882, 320] on icon at bounding box center [881, 376] width 8 height 11
click at [807, 320] on input "0" at bounding box center [733, 376] width 198 height 29
drag, startPoint x: 685, startPoint y: 379, endPoint x: 629, endPoint y: 378, distance: 56.0
click at [677, 320] on input "0" at bounding box center [733, 376] width 198 height 29
click at [628, 320] on div "0" at bounding box center [733, 376] width 224 height 31
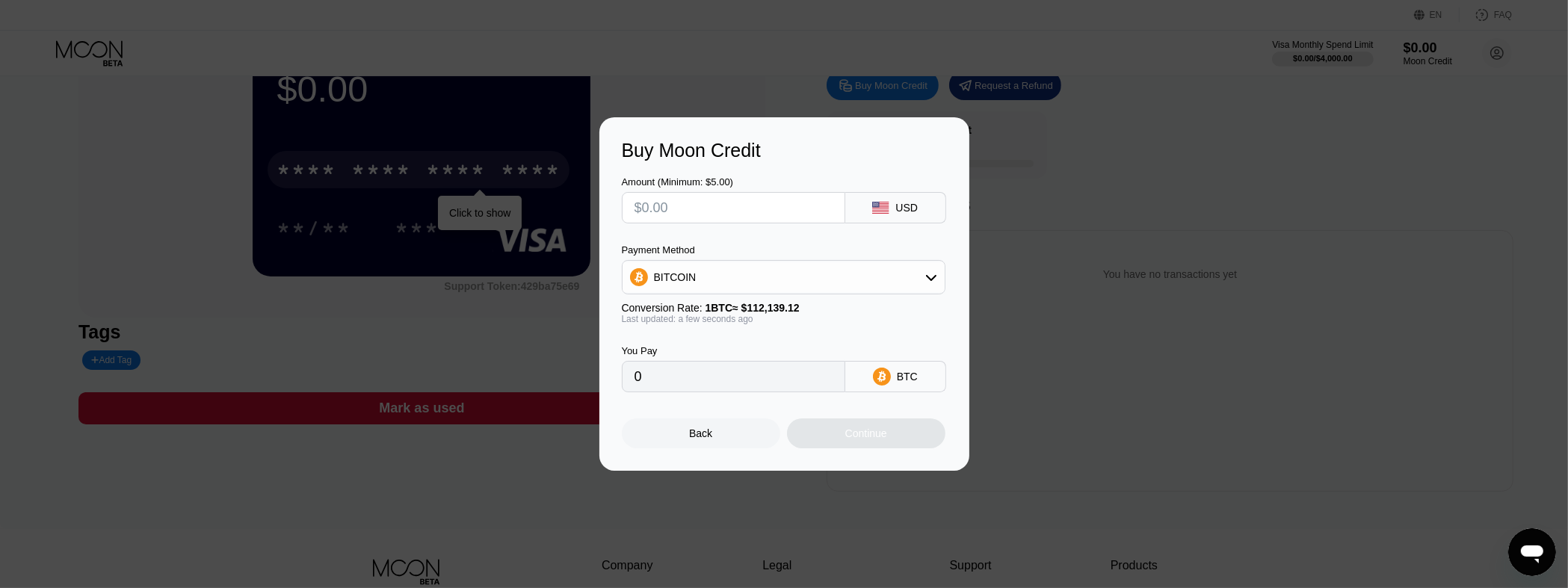
click at [801, 271] on div "BITCOIN" at bounding box center [784, 278] width 322 height 29
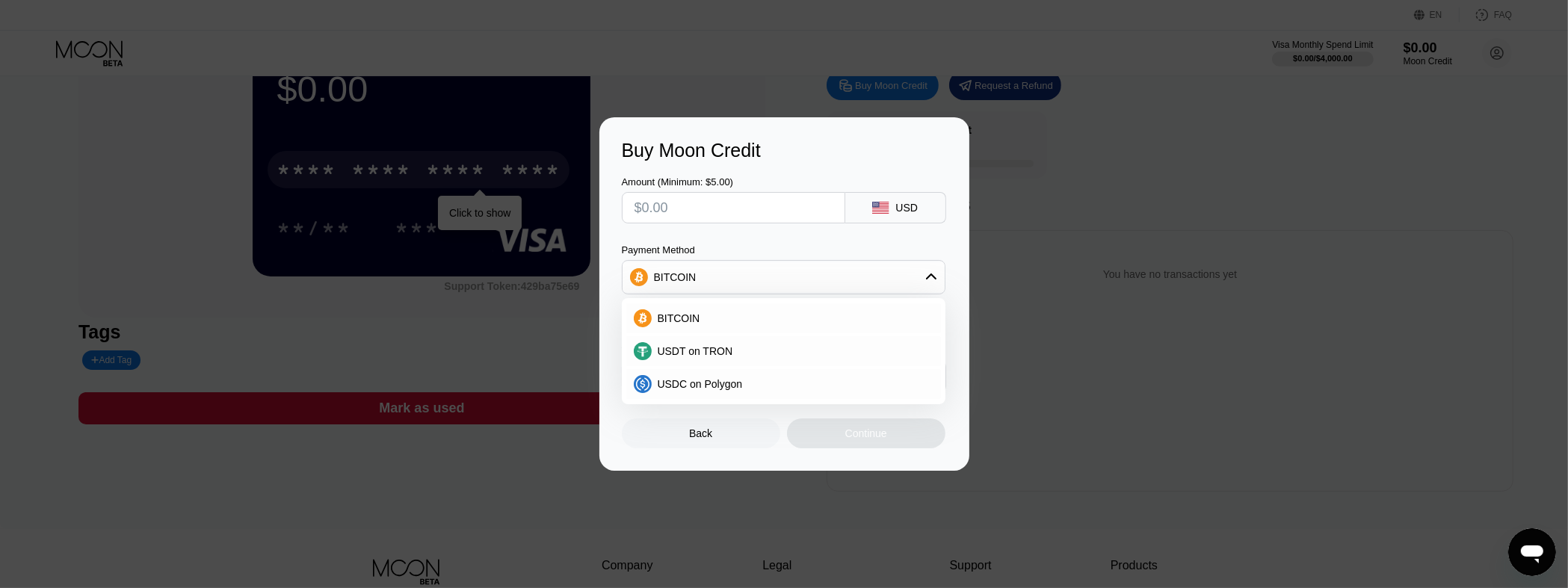
click at [765, 203] on input "text" at bounding box center [733, 207] width 198 height 29
click at [901, 274] on div "BITCOIN" at bounding box center [784, 278] width 322 height 29
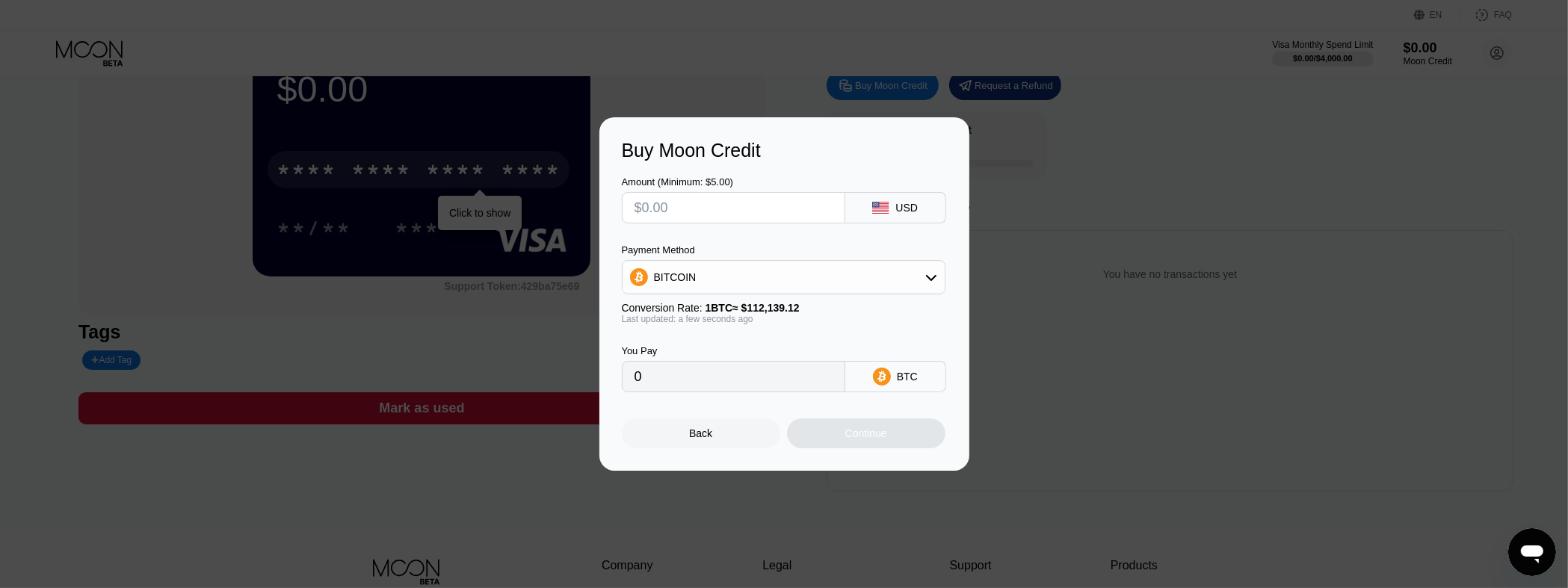
click at [823, 274] on div "BITCOIN" at bounding box center [784, 278] width 322 height 29
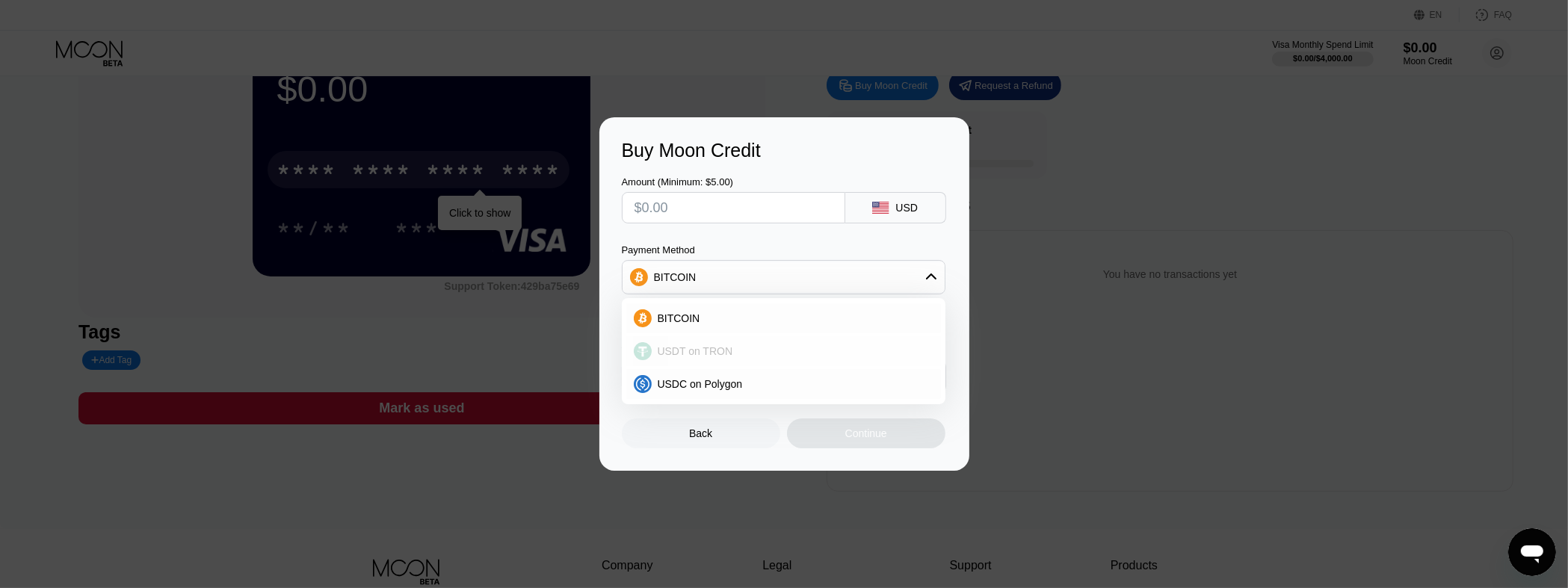
click at [739, 320] on div "USDT on TRON" at bounding box center [792, 351] width 282 height 12
type input "0.00"
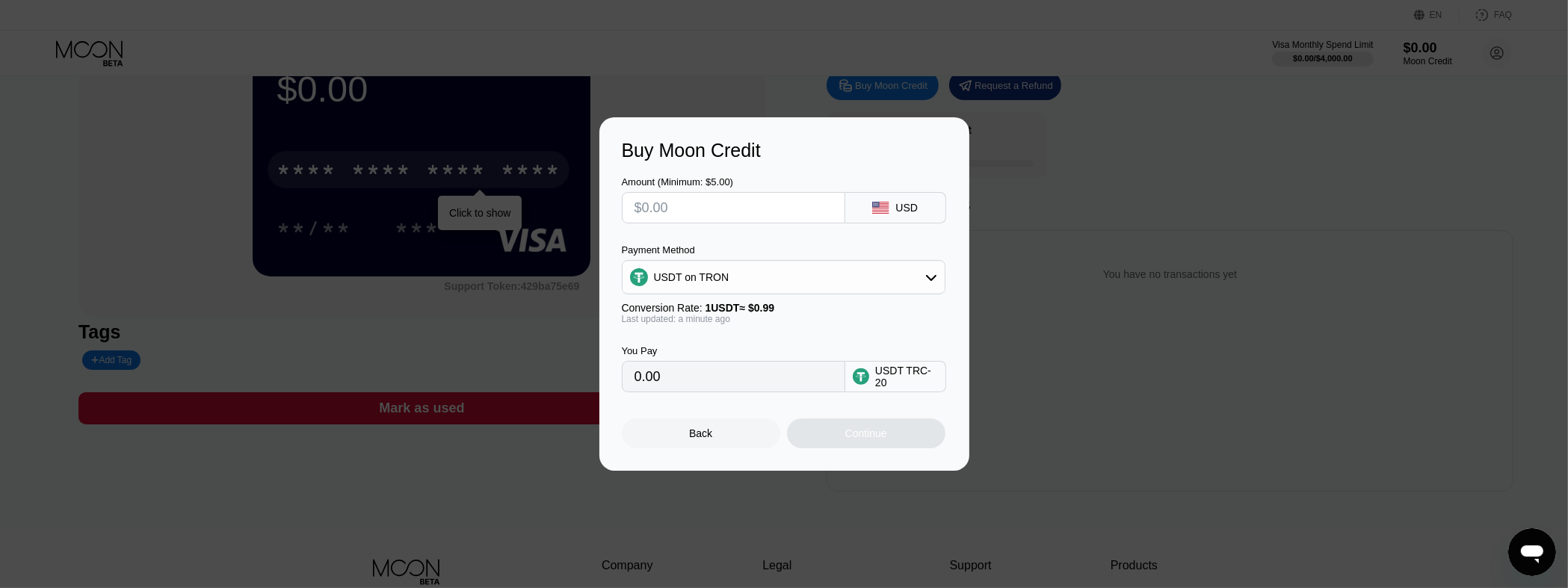
click at [701, 203] on input "text" at bounding box center [733, 207] width 198 height 29
type input "$2"
type input "2.02"
type input "$21"
type input "21.21"
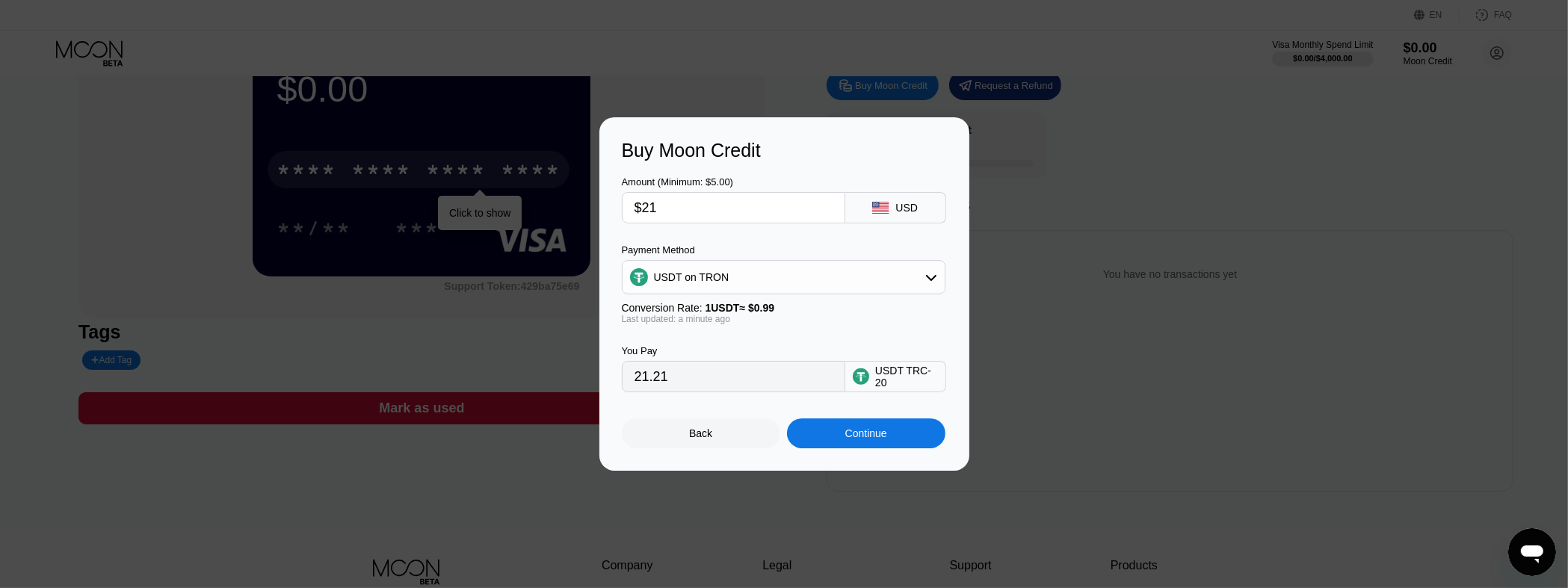
type input "$2"
type input "2.02"
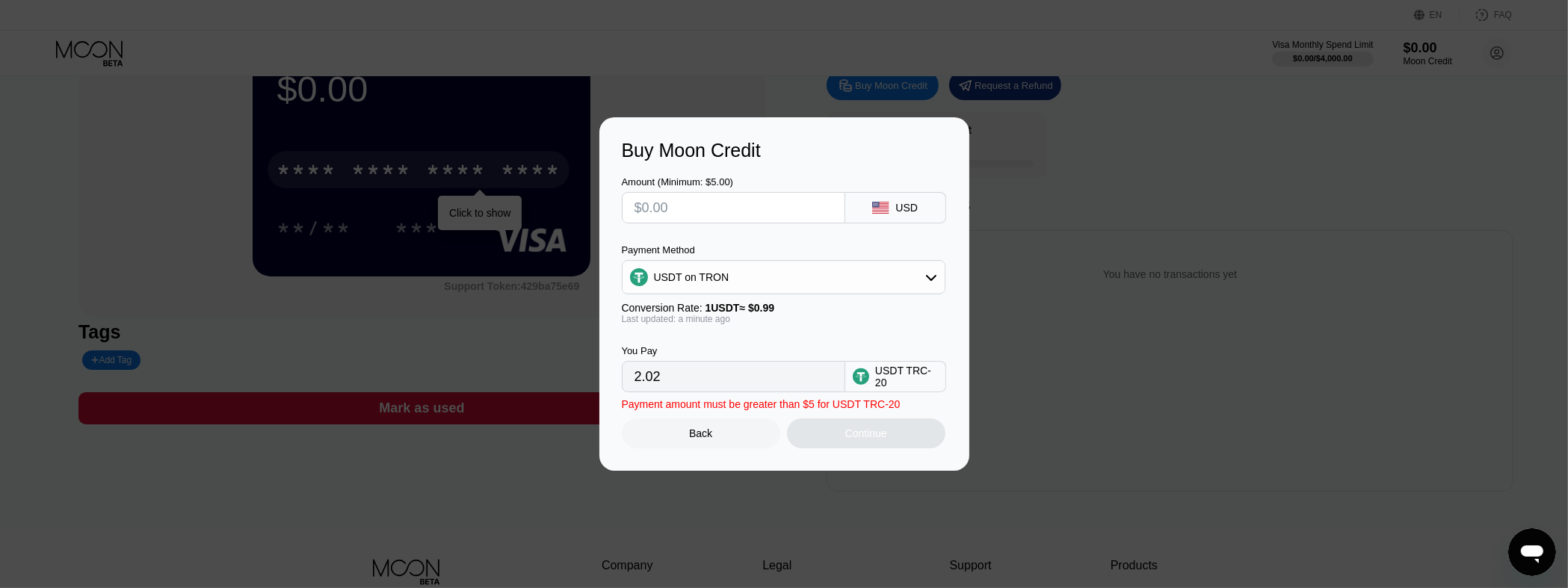
type input "0.00"
click at [725, 206] on input "text" at bounding box center [733, 207] width 198 height 29
type input "$2"
type input "2.02"
type input "$20"
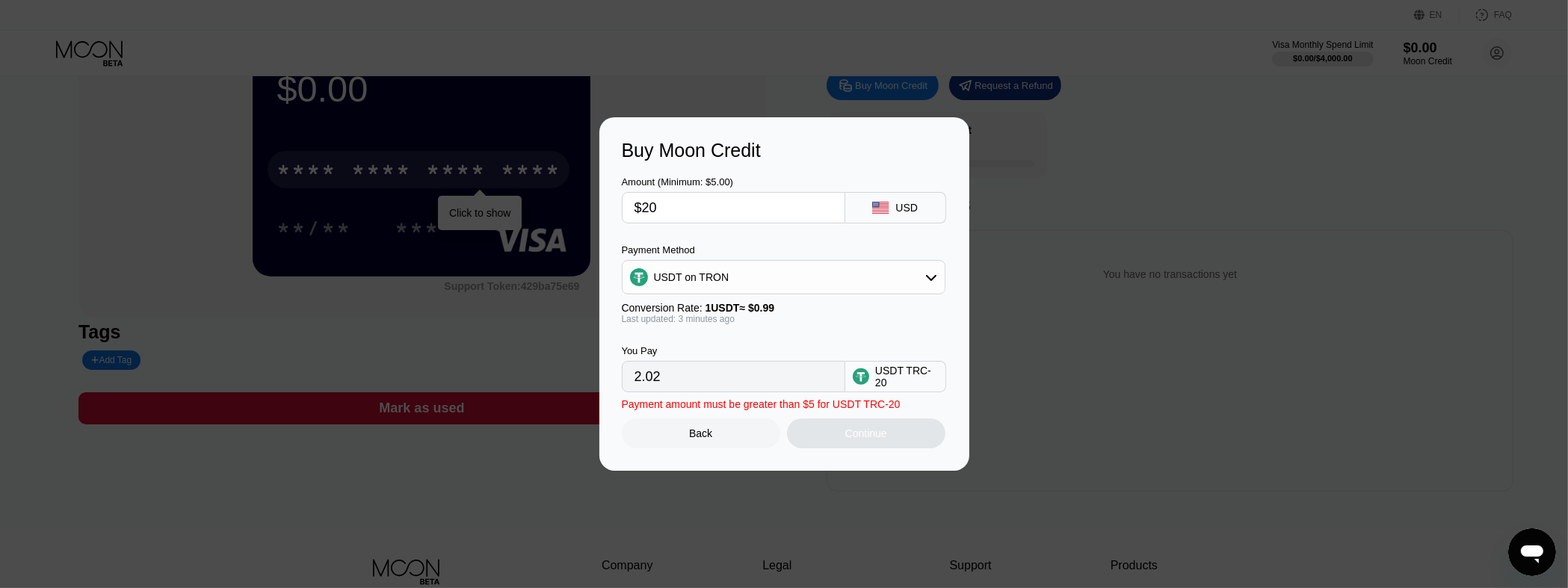
type input "20.20"
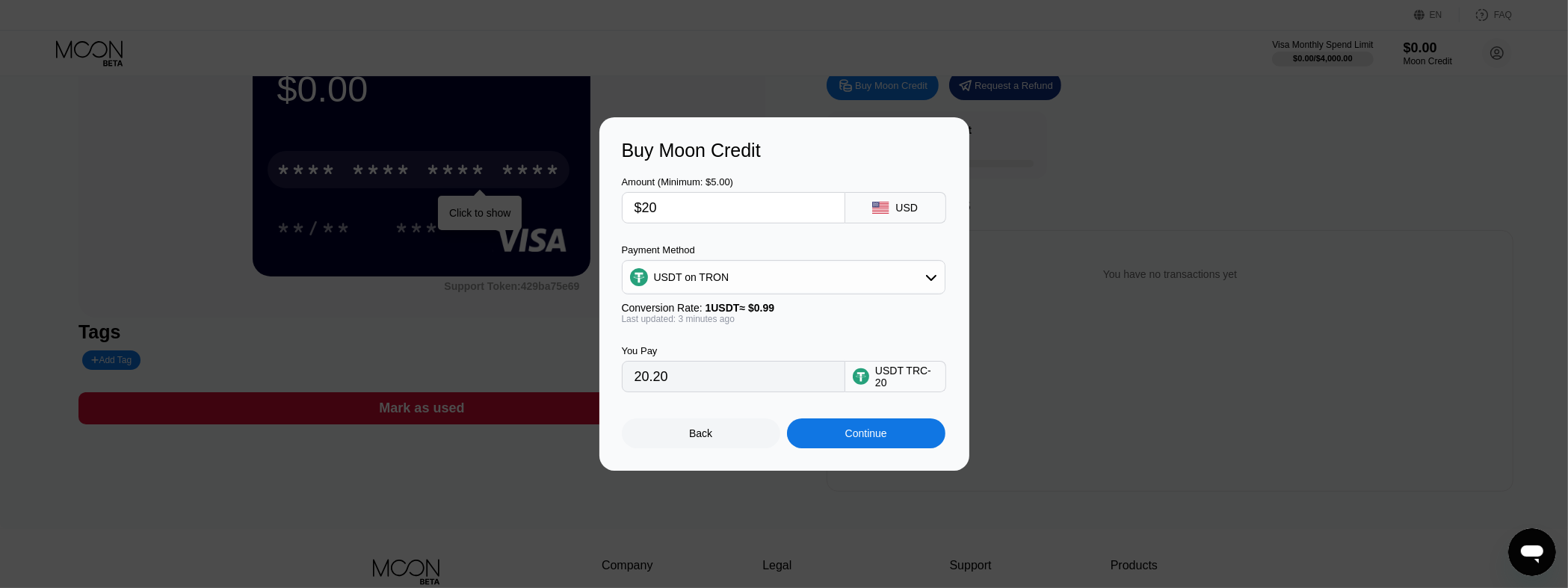
type input "$2"
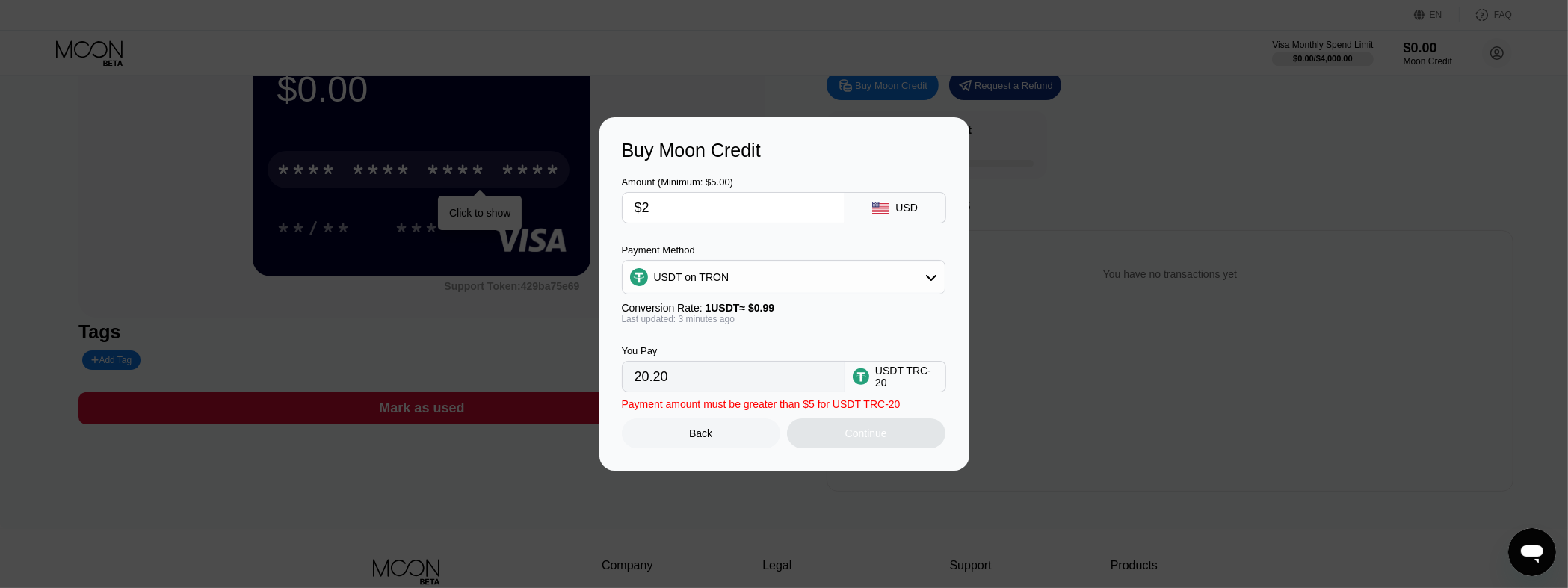
type input "2.02"
type input "$21"
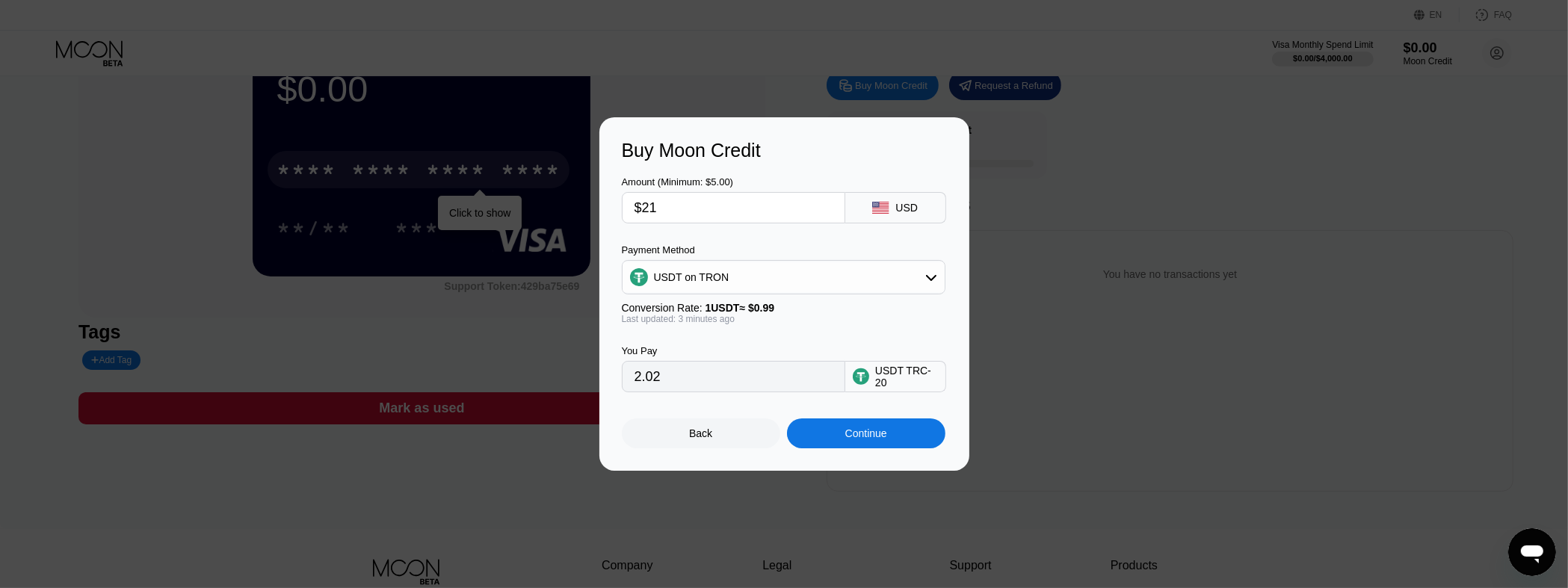
type input "21.21"
click at [725, 206] on input "$21" at bounding box center [733, 207] width 198 height 29
type input "$2"
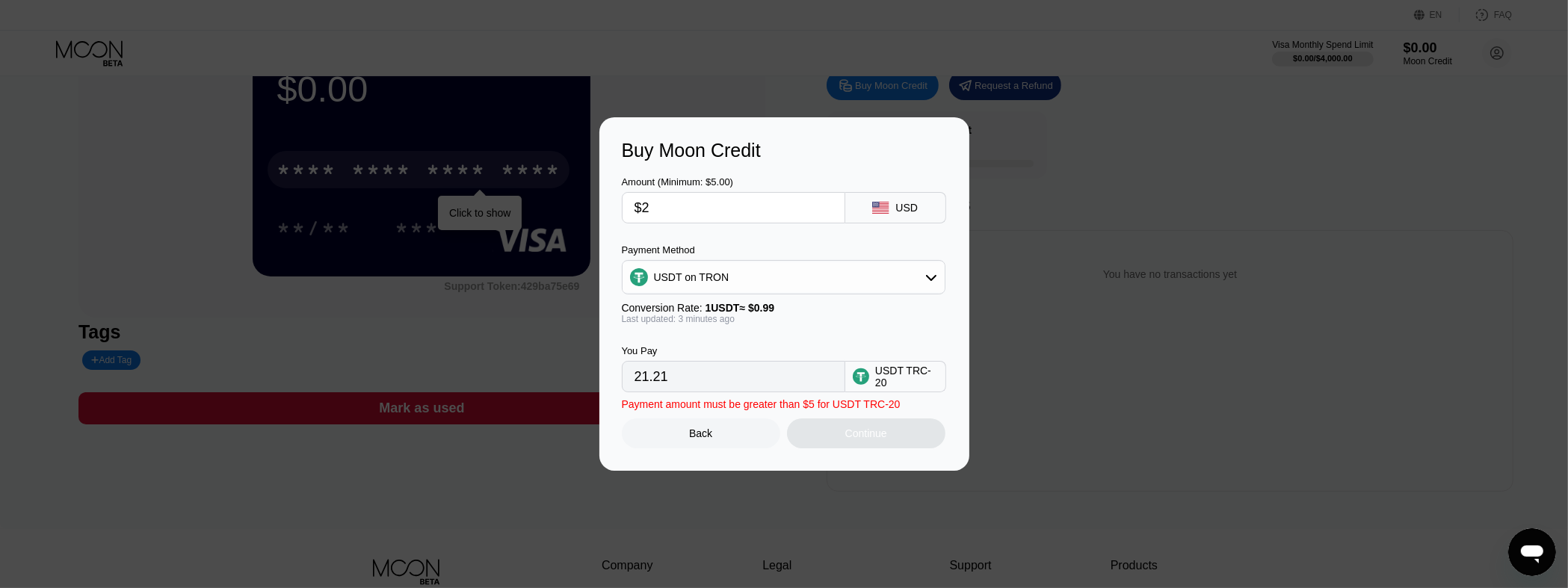
type input "2.02"
type input "$20"
type input "20.20"
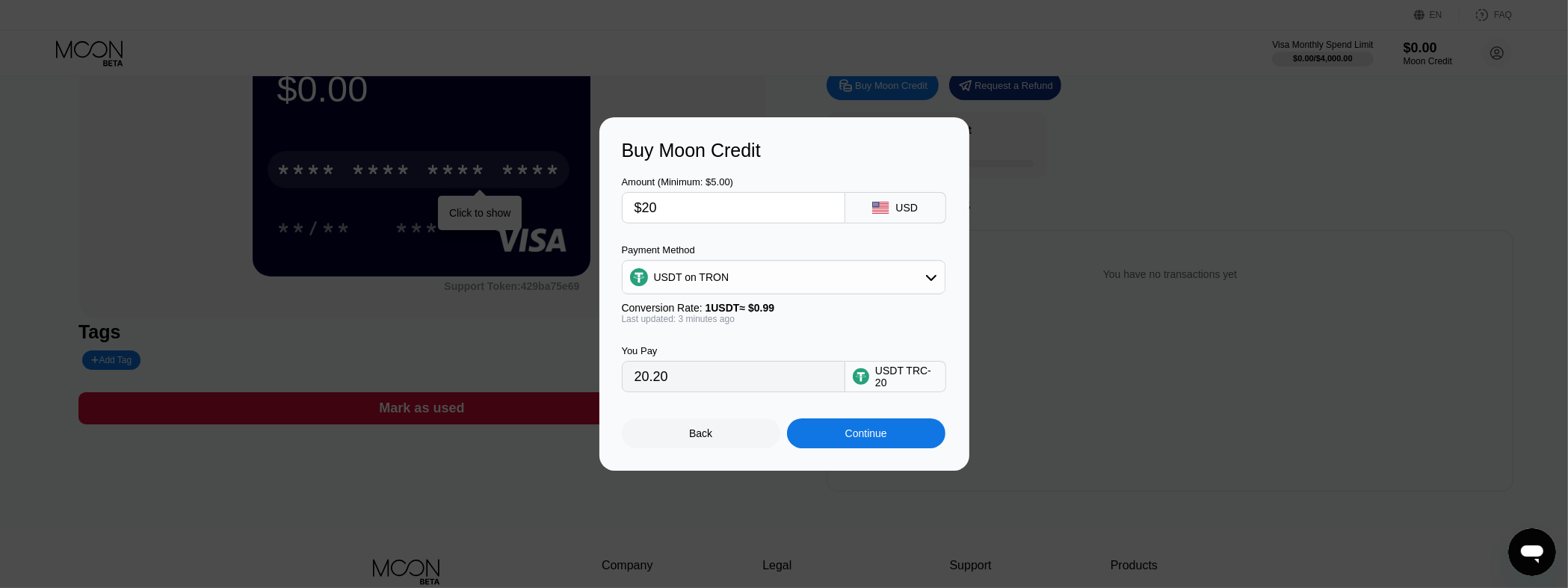
type input "$2"
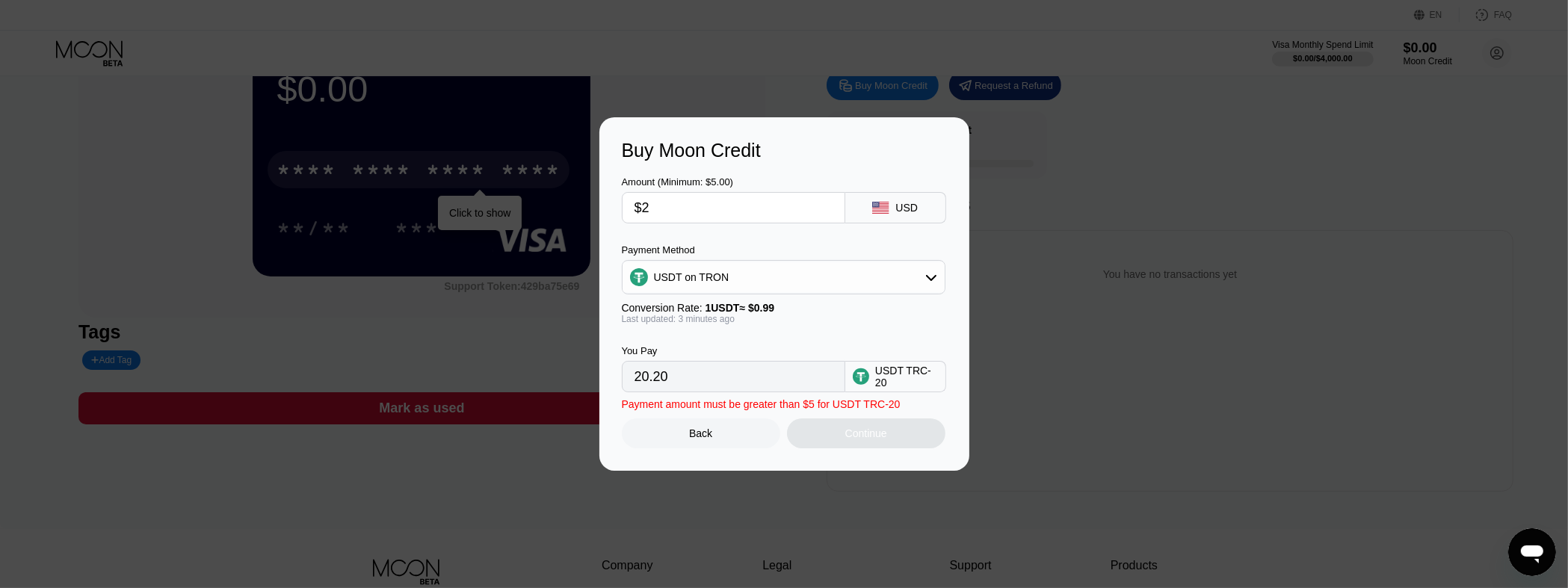
type input "2.02"
type input "$21"
type input "21.21"
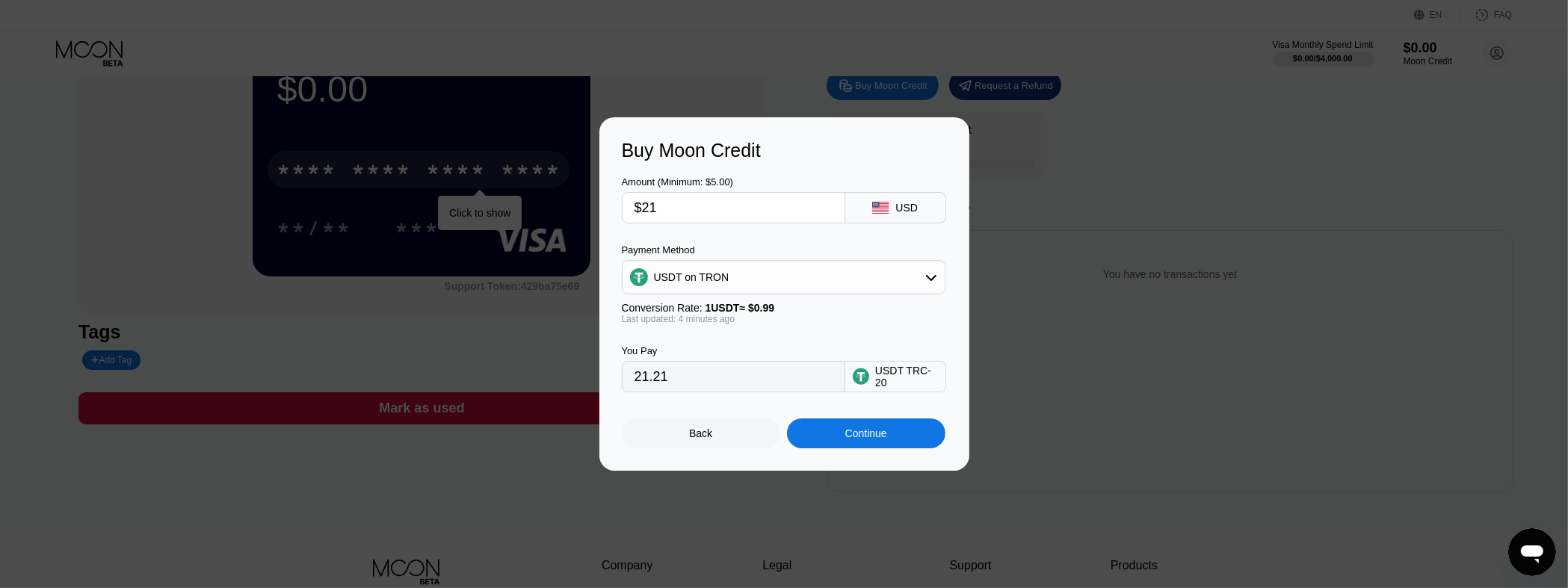
type input "$2"
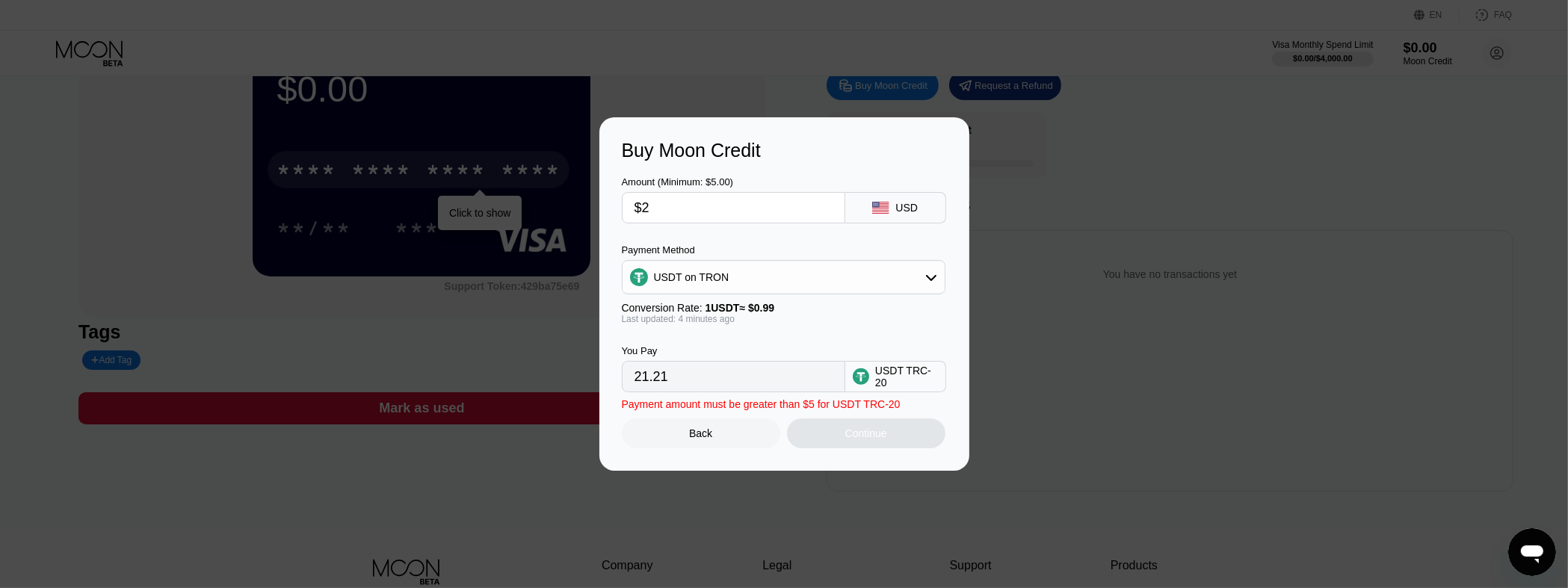
type input "2.02"
type input "$22"
type input "22.22"
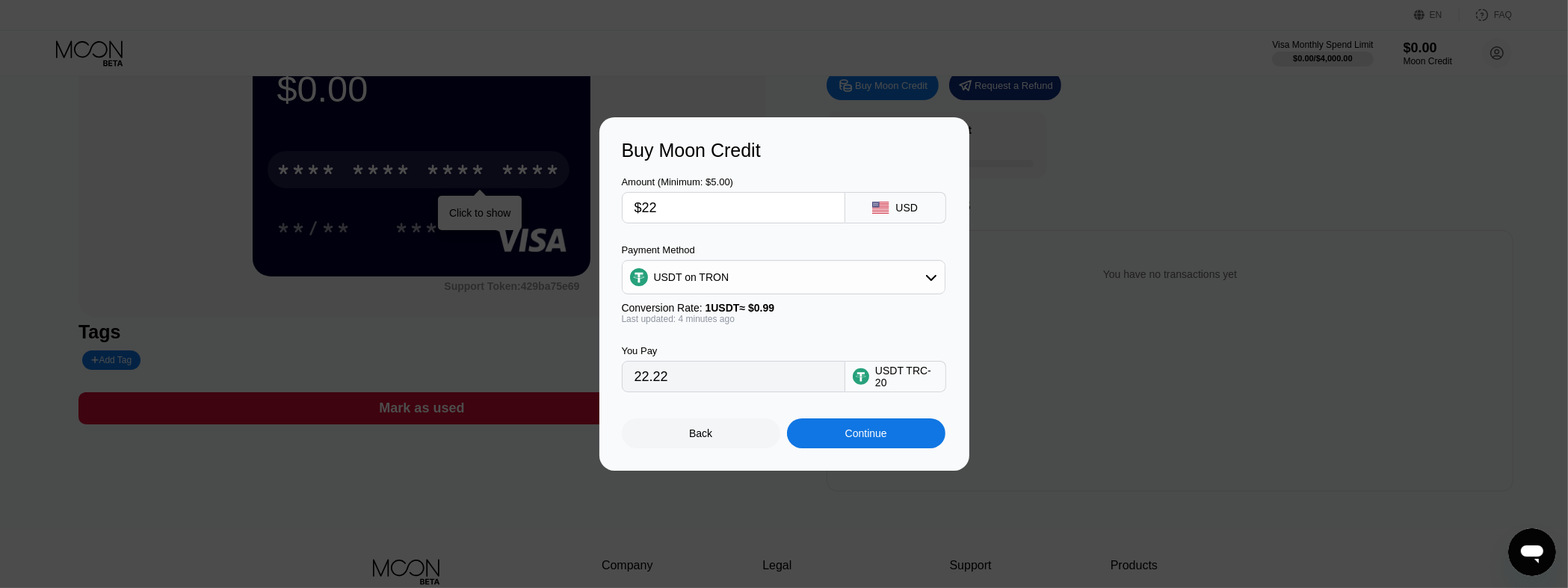
type input "$2"
type input "2.02"
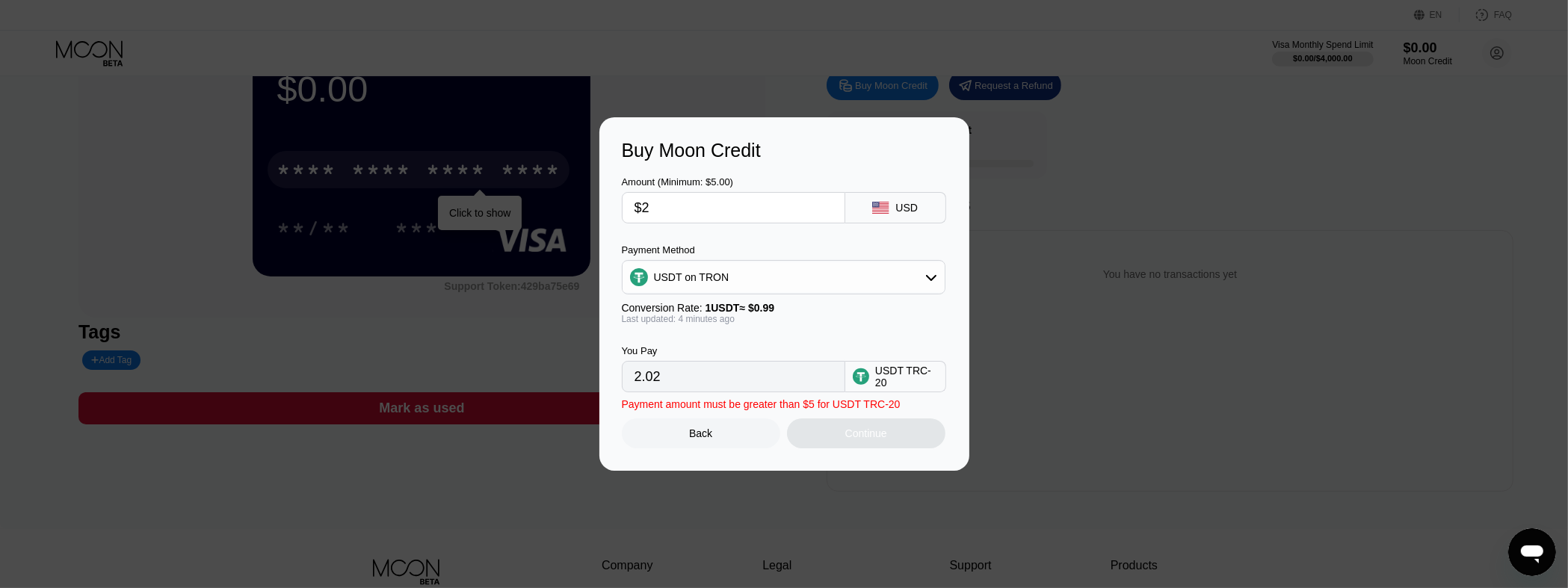
type input "$21"
type input "21.21"
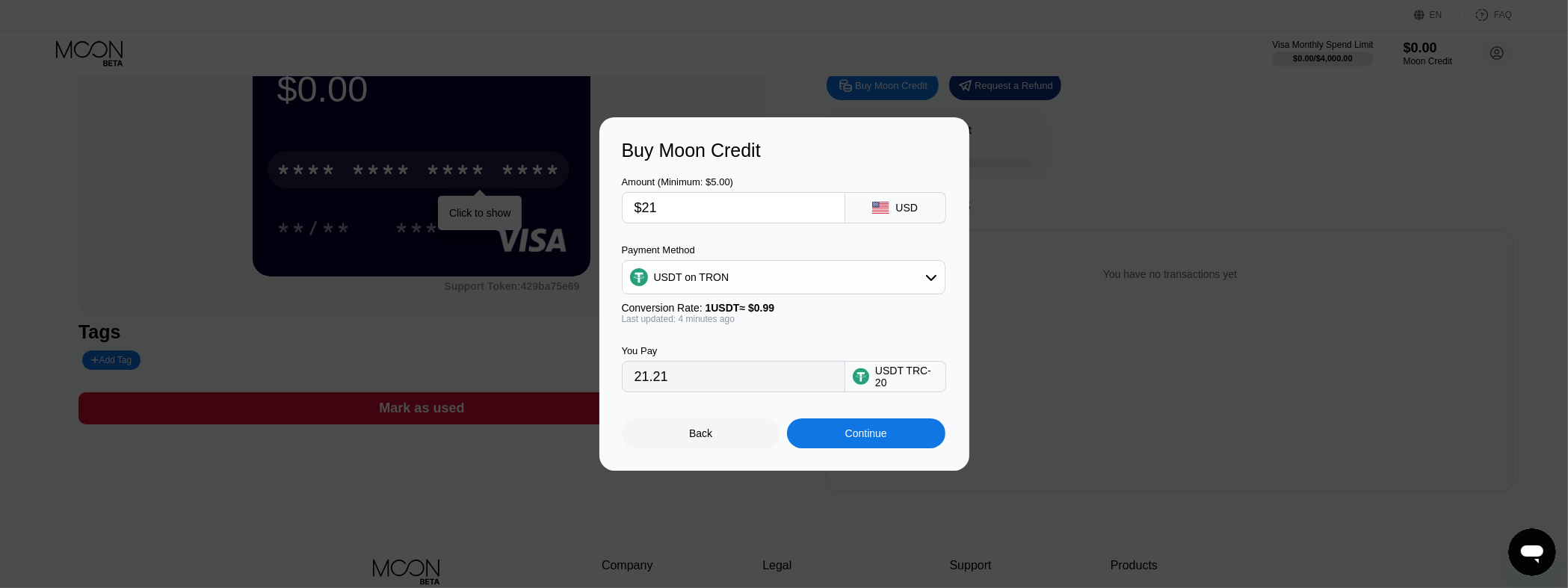
type input "$2"
type input "2.02"
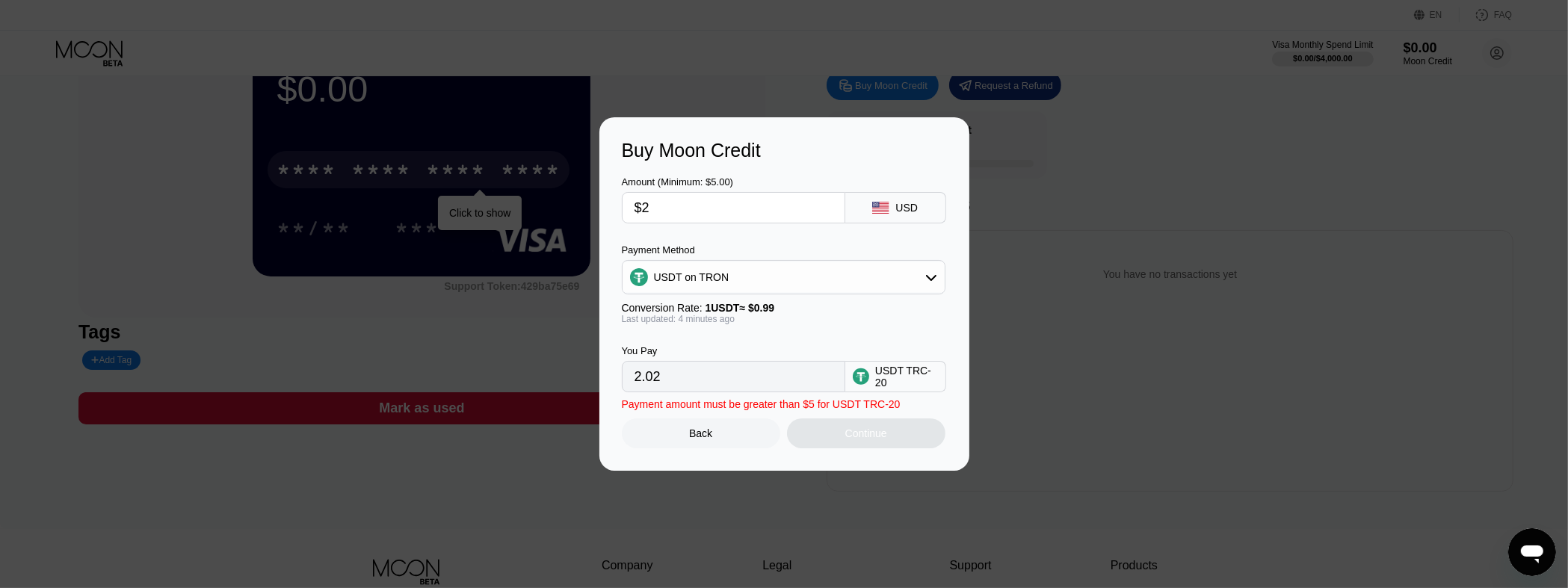
type input "$20"
type input "20.20"
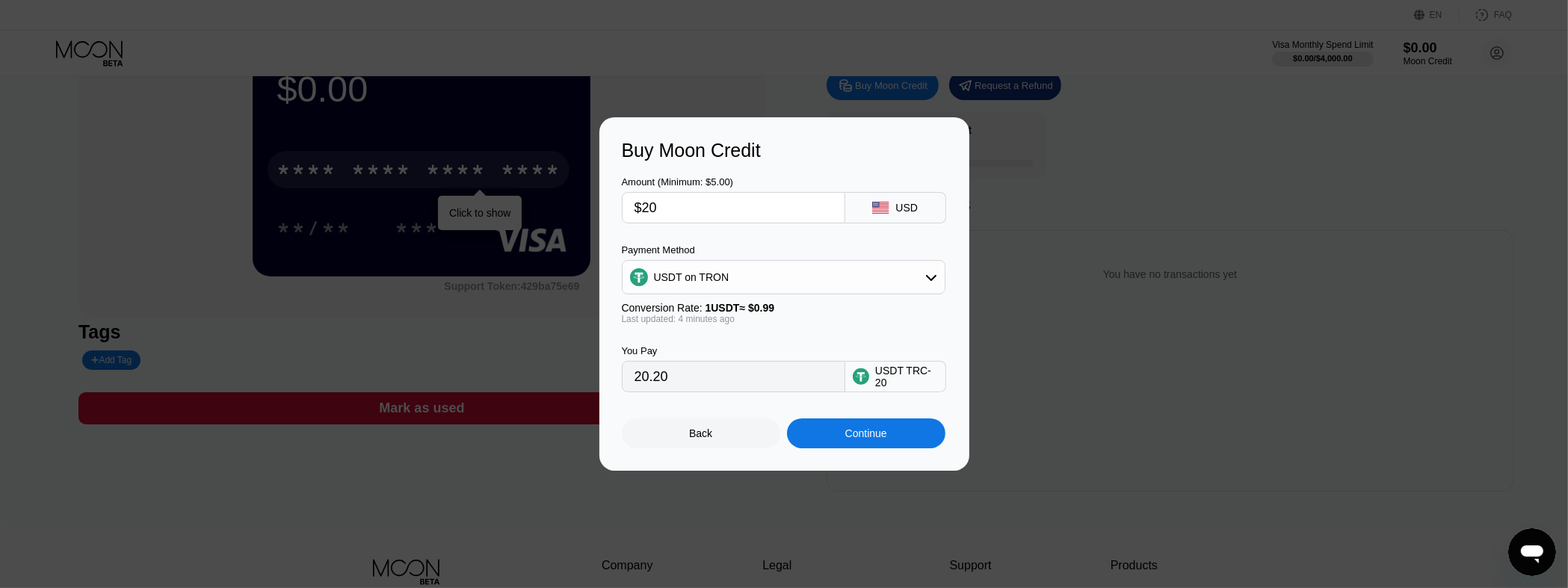
type input "$20"
click at [814, 278] on div "USDT on TRON" at bounding box center [784, 278] width 322 height 29
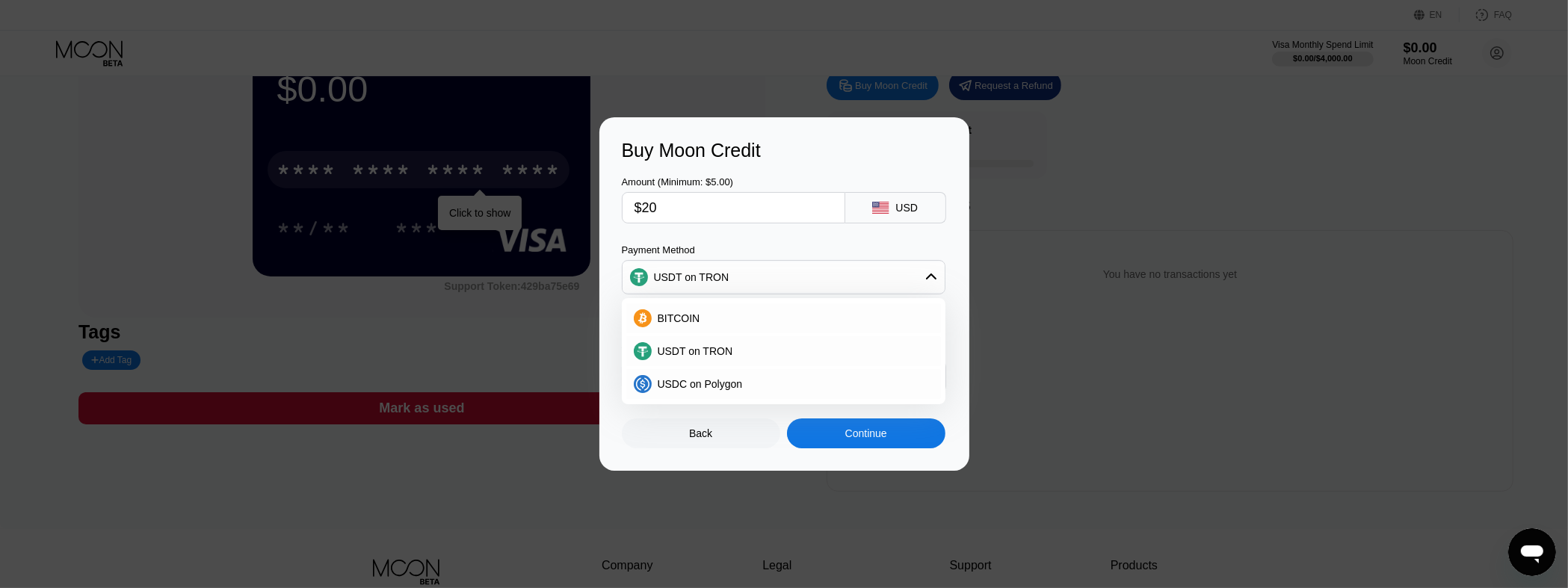
click at [831, 249] on div "Payment Method" at bounding box center [783, 250] width 323 height 11
click at [932, 278] on icon at bounding box center [931, 277] width 10 height 6
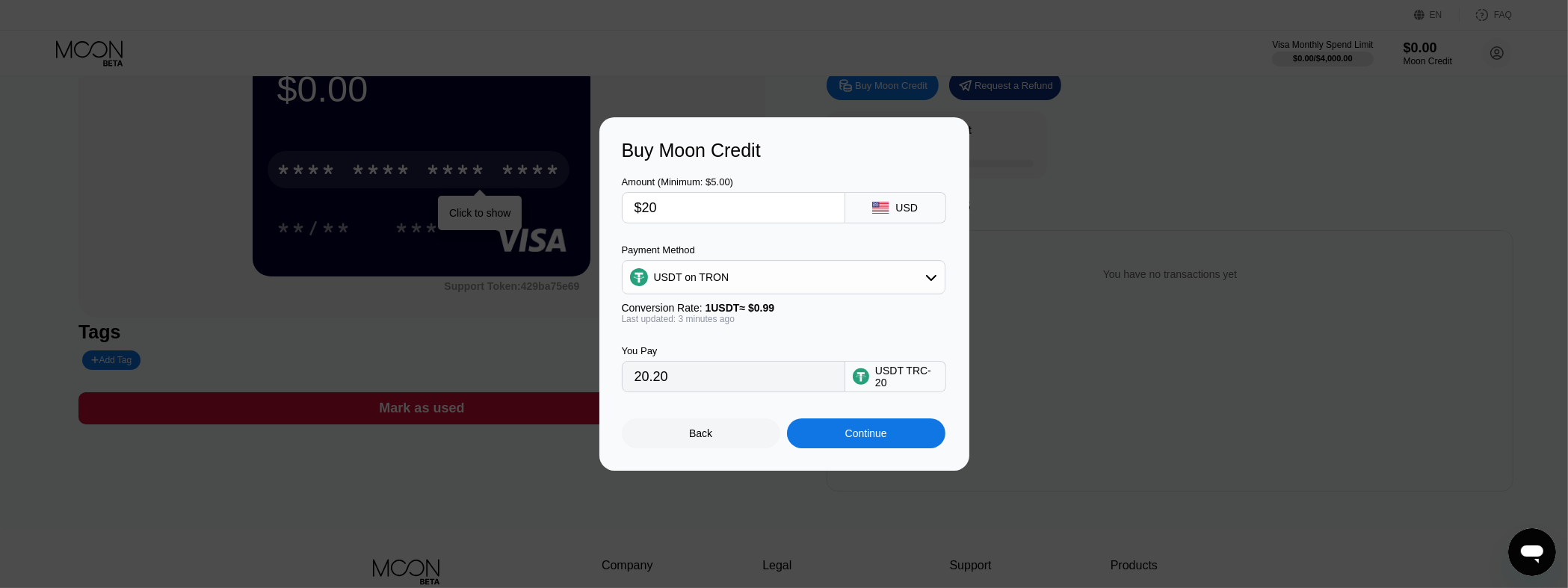
click at [854, 320] on div "Continue" at bounding box center [866, 434] width 42 height 12
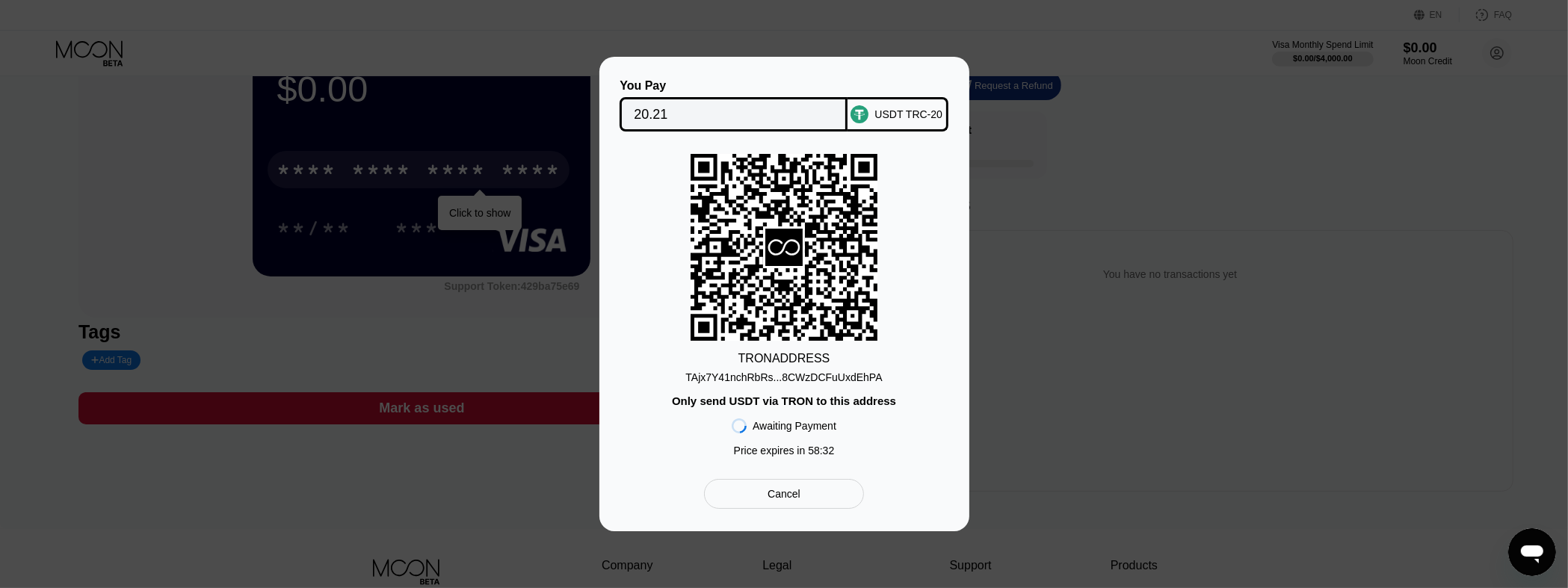
click at [774, 320] on div "TAjx7Y41nchRbRs...8CWzDCFuUxdEhPA" at bounding box center [783, 377] width 197 height 12
click at [772, 320] on div "TAjx7Y41nchRbRs...8CWzDCFuUxdEhPA" at bounding box center [783, 377] width 197 height 12
click at [844, 320] on div "TAjx7Y41nchRbRs...8CWzDCFuUxdEhPA" at bounding box center [783, 377] width 197 height 12
click at [566, 320] on div "You Pay 20.21 USDT TRC-20 TRON ADDRESS TAjx7Y41nchRbRs...8CWzDCFuUxdEhPA Only s…" at bounding box center [784, 294] width 1568 height 474
click at [756, 320] on div "Cancel" at bounding box center [784, 494] width 159 height 29
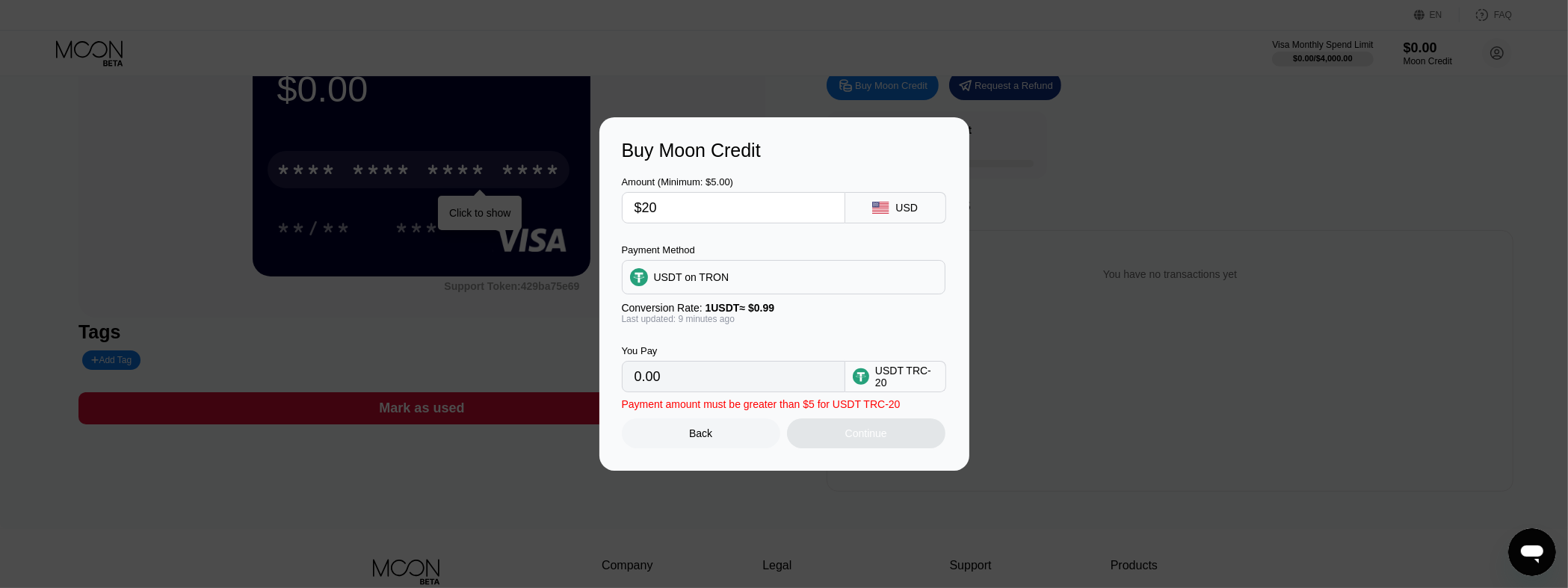
type input "20.20"
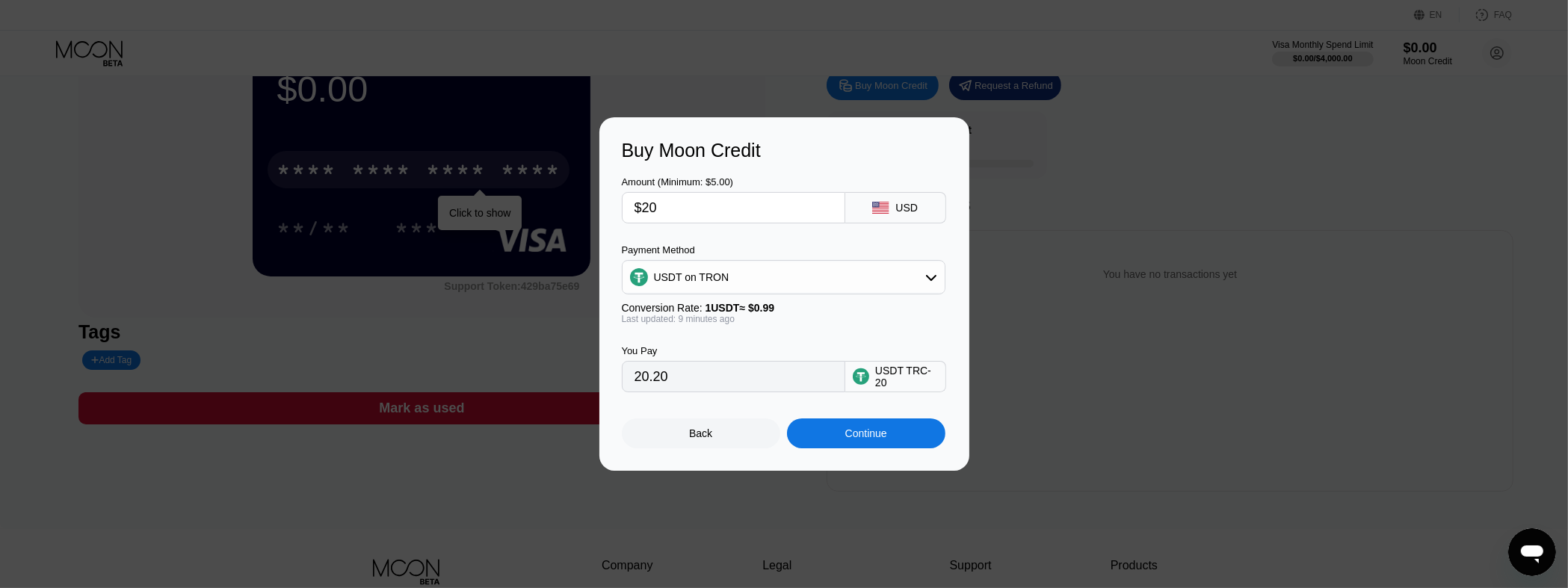
click at [707, 205] on input "$20" at bounding box center [733, 207] width 198 height 29
click at [709, 126] on div "Buy Moon Credit Amount (Minimum: $5.00) $20 USD Payment Method USDT on TRON Con…" at bounding box center [784, 294] width 370 height 354
click at [688, 131] on div "Buy Moon Credit Amount (Minimum: $5.00) $20 USD Payment Method USDT on TRON Con…" at bounding box center [784, 294] width 370 height 354
click at [723, 206] on input "$20" at bounding box center [733, 207] width 198 height 29
click at [724, 320] on input "20.20" at bounding box center [733, 376] width 198 height 29
